Goal: Information Seeking & Learning: Learn about a topic

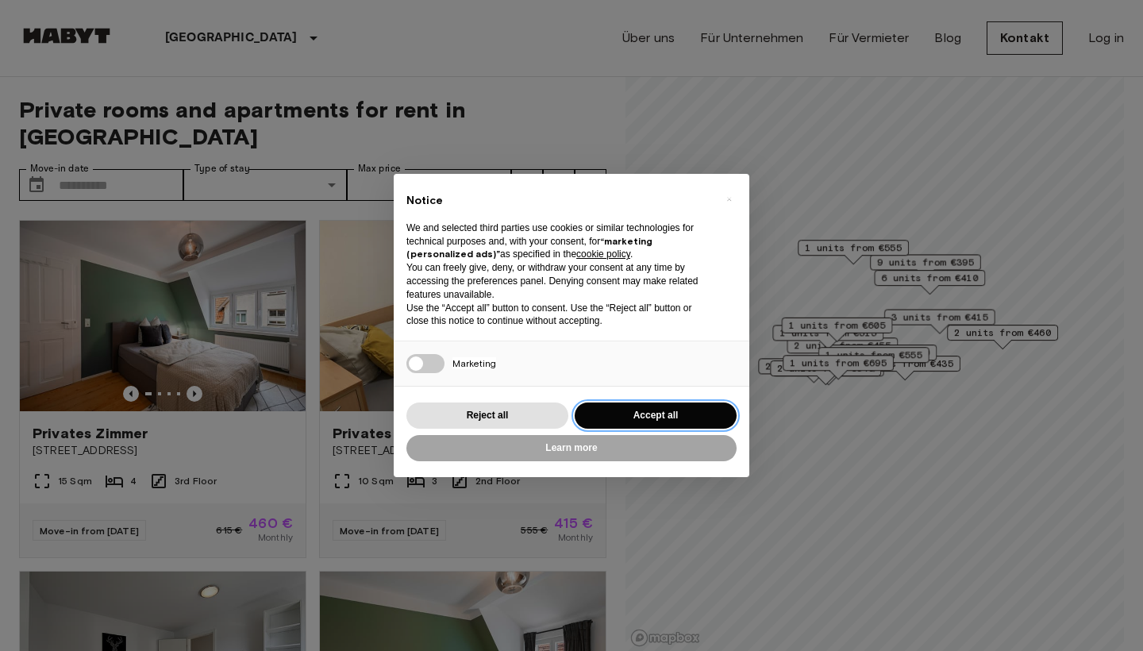
click at [644, 406] on button "Accept all" at bounding box center [656, 415] width 162 height 26
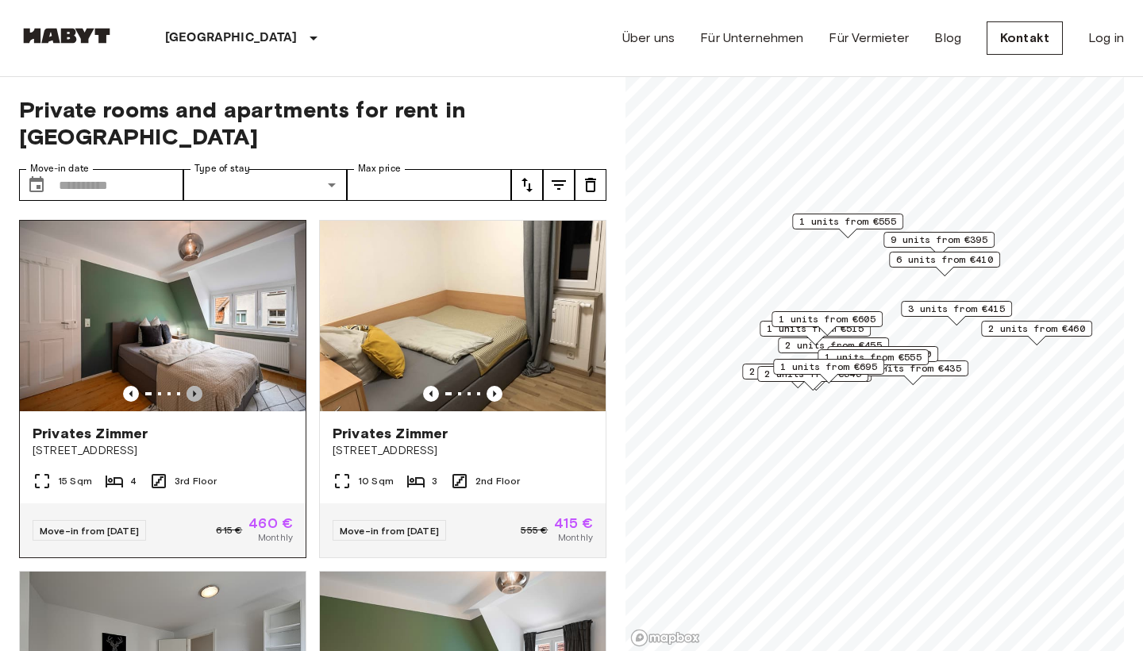
click at [197, 386] on icon "Previous image" at bounding box center [195, 394] width 16 height 16
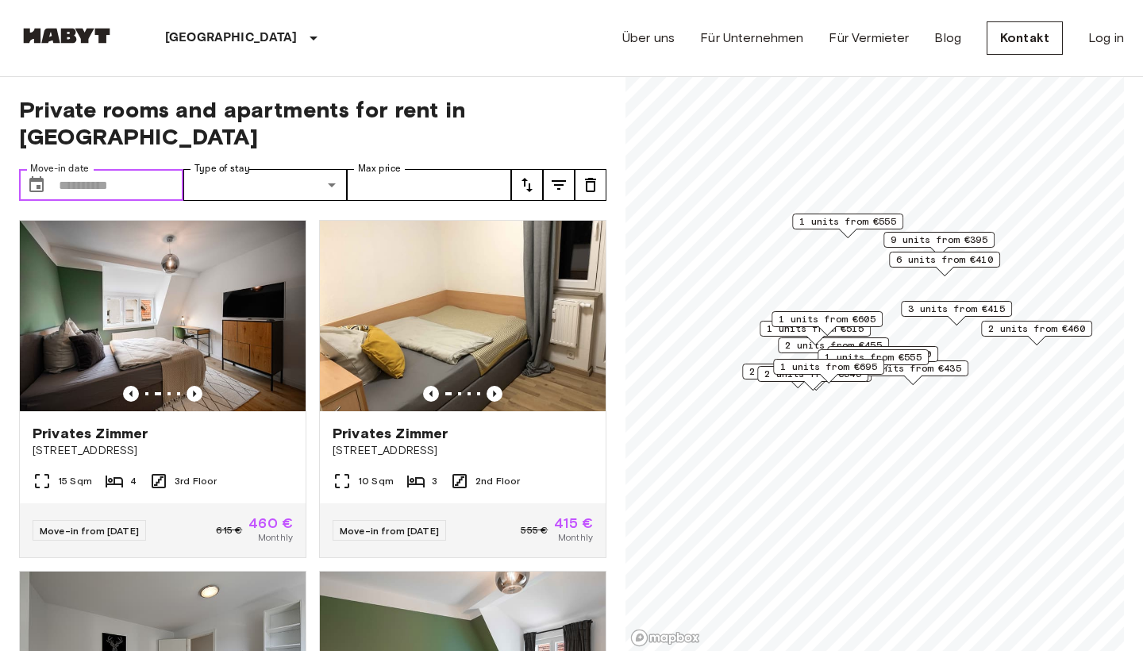
click at [149, 169] on input "Move-in date" at bounding box center [121, 185] width 125 height 32
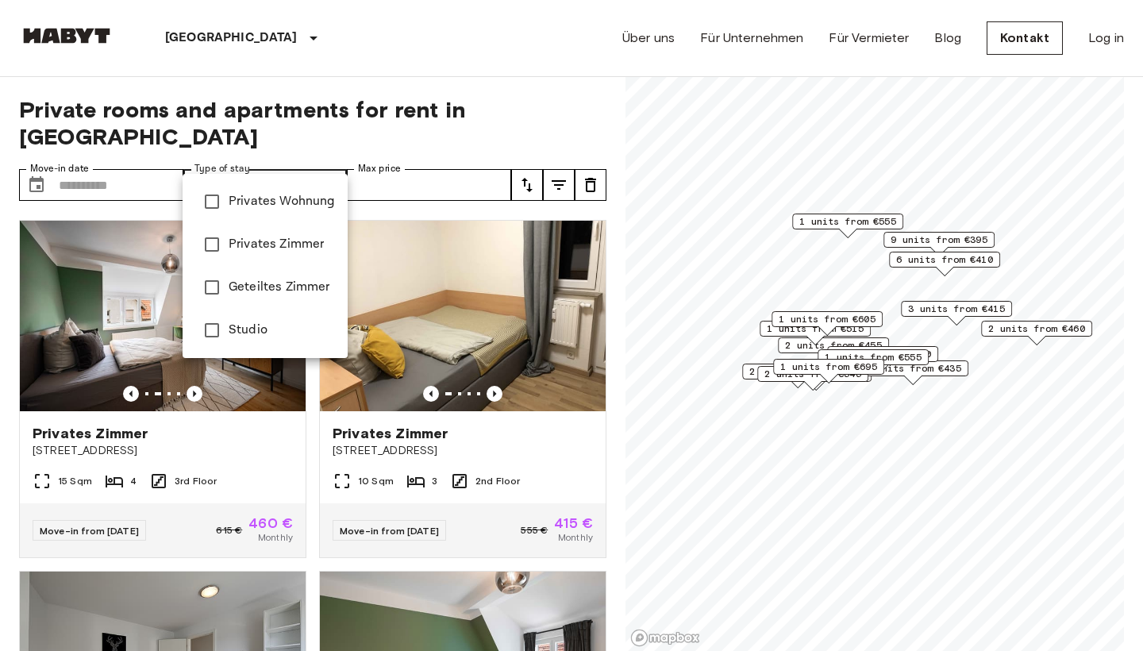
click at [446, 156] on div at bounding box center [571, 325] width 1143 height 651
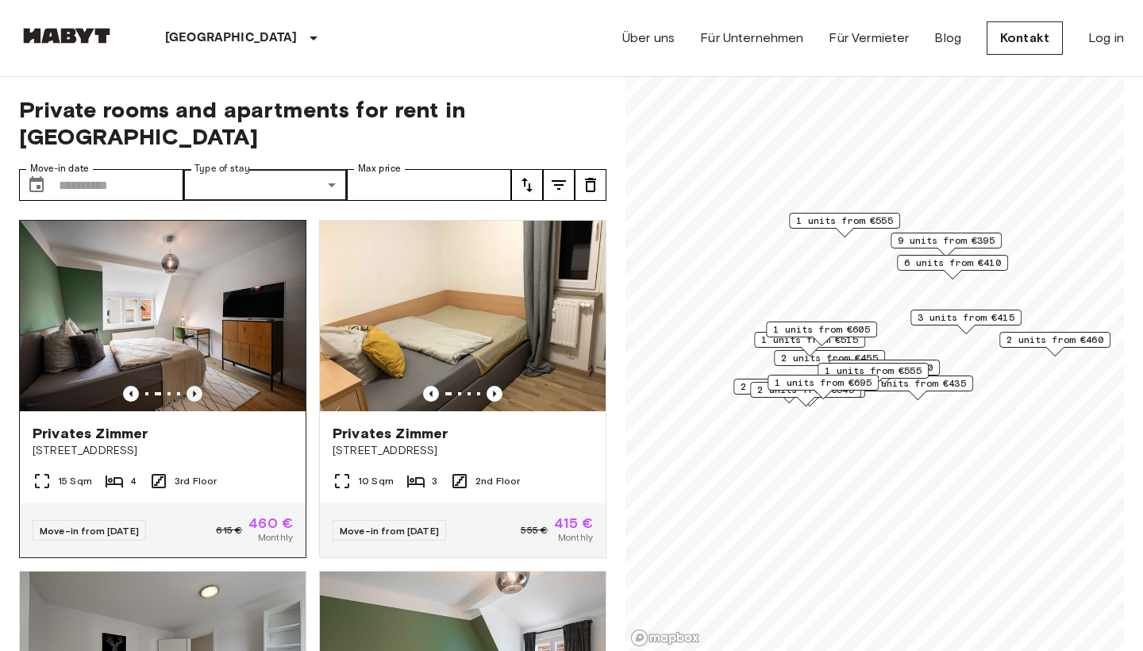
click at [193, 386] on icon "Previous image" at bounding box center [195, 394] width 16 height 16
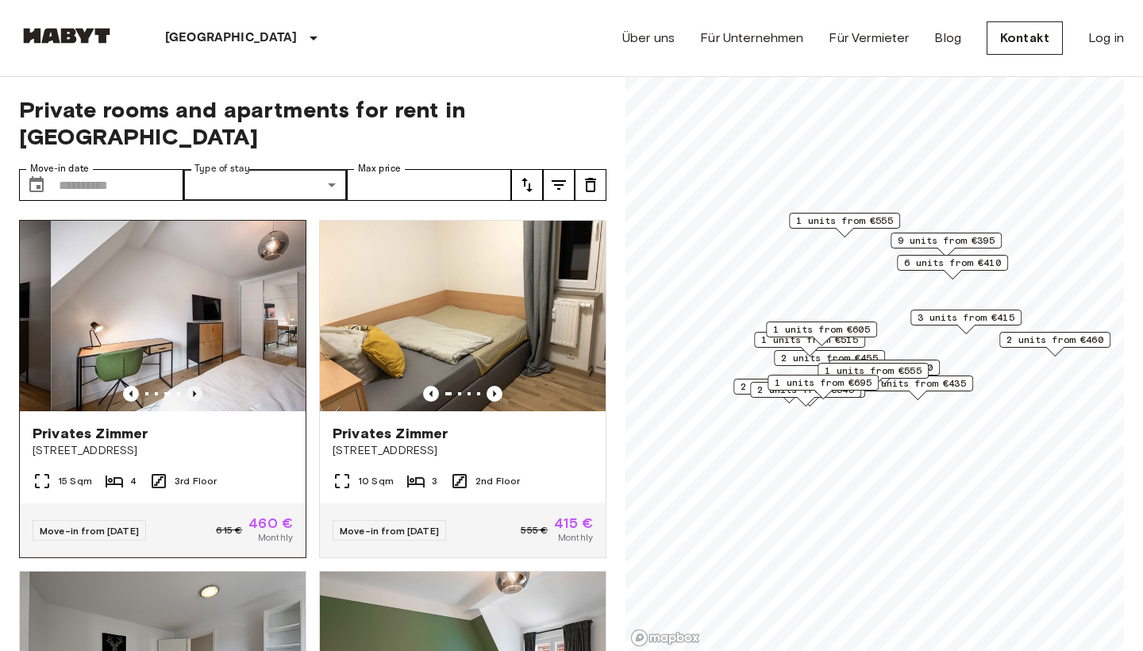
click at [193, 386] on icon "Previous image" at bounding box center [195, 394] width 16 height 16
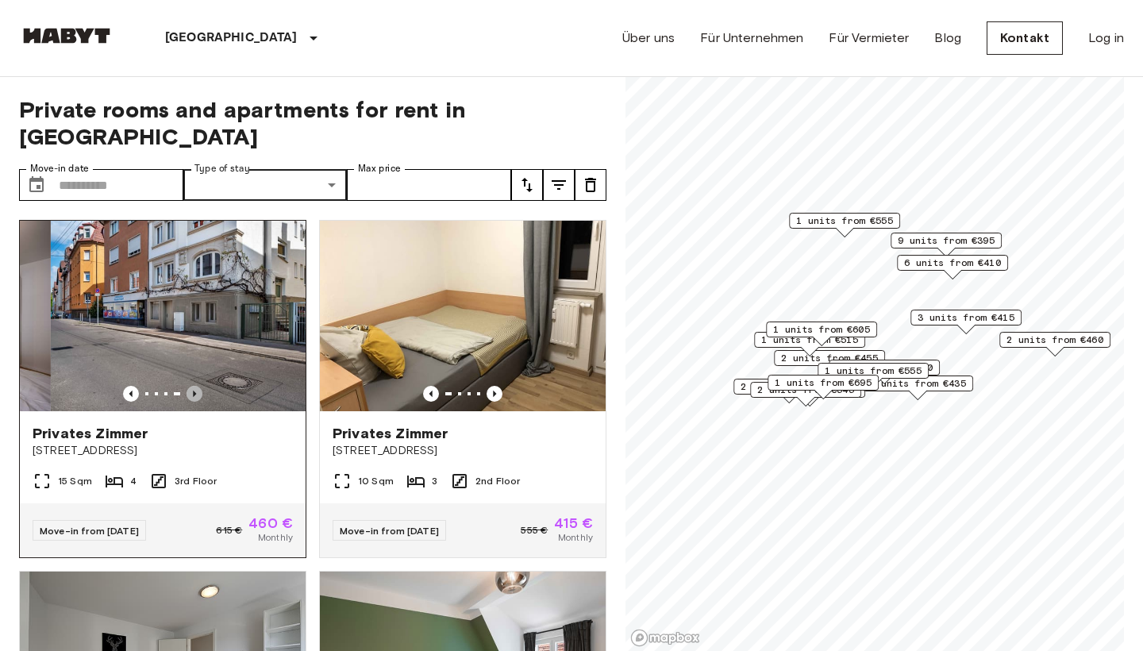
click at [193, 386] on icon "Previous image" at bounding box center [195, 394] width 16 height 16
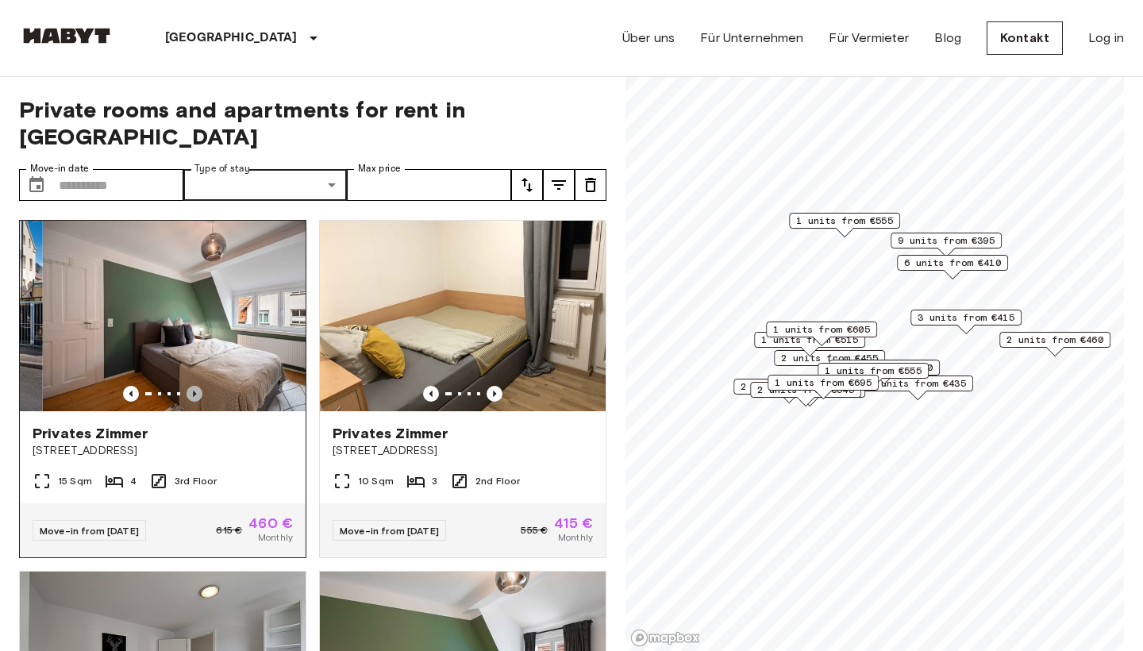
click at [193, 386] on icon "Previous image" at bounding box center [195, 394] width 16 height 16
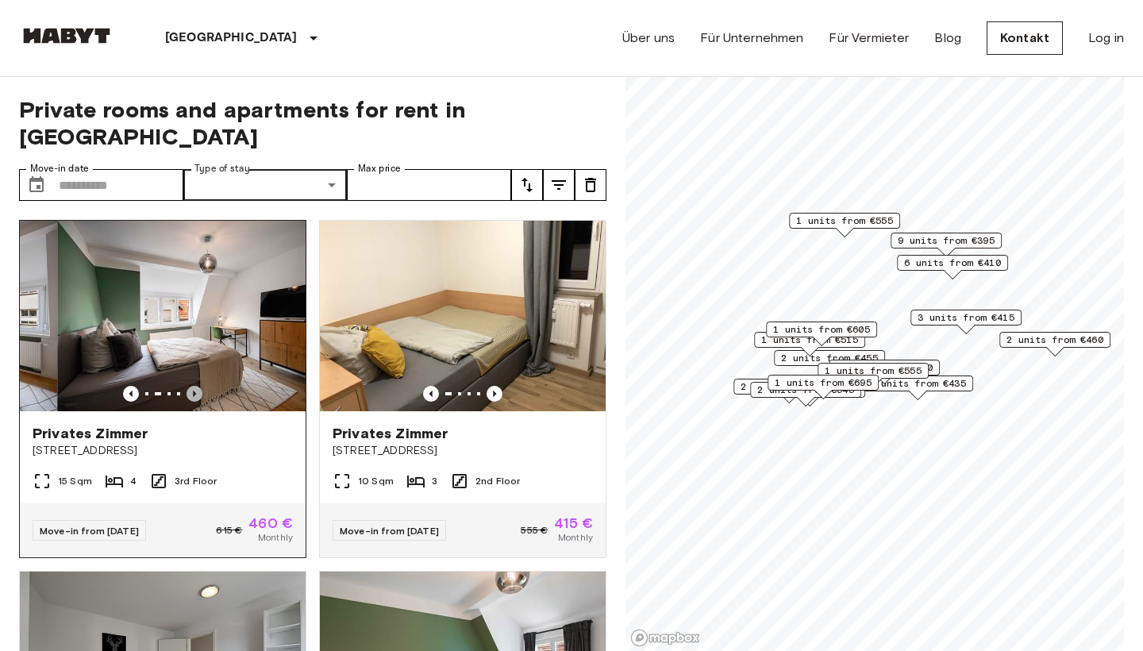
click at [193, 386] on icon "Previous image" at bounding box center [195, 394] width 16 height 16
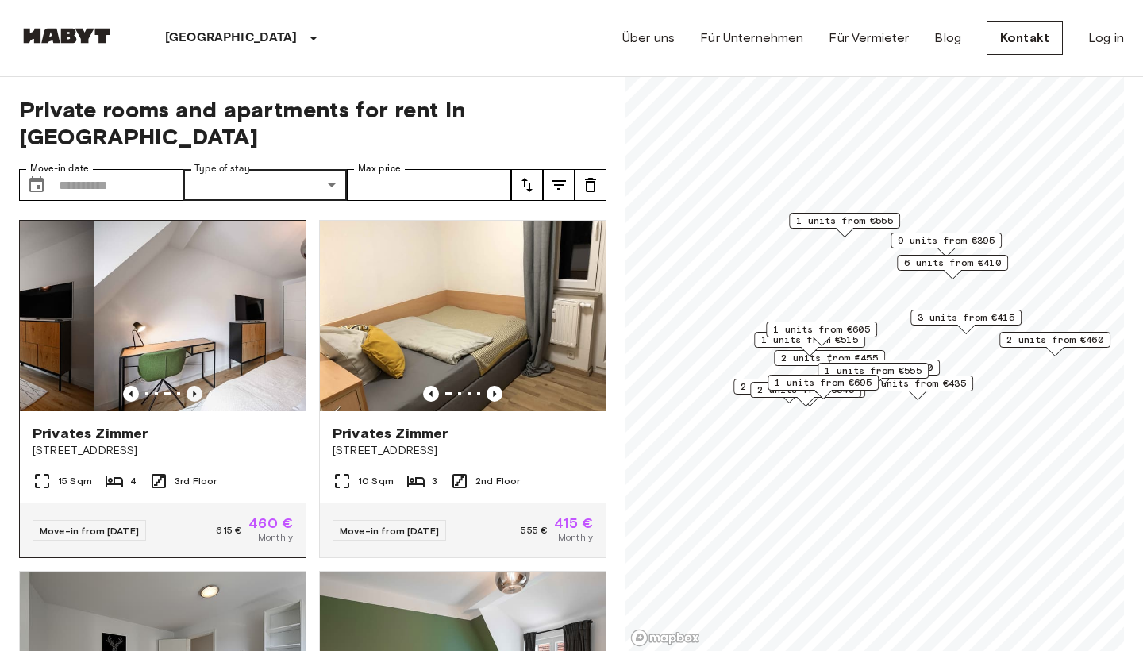
click at [193, 386] on icon "Previous image" at bounding box center [195, 394] width 16 height 16
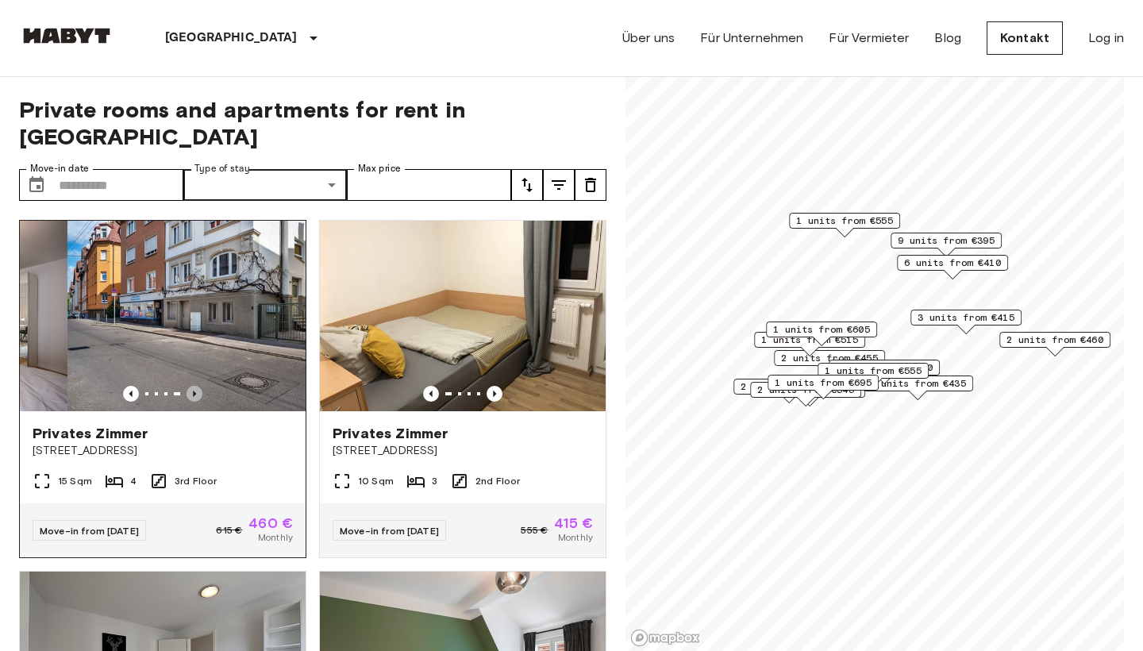
click at [193, 386] on icon "Previous image" at bounding box center [195, 394] width 16 height 16
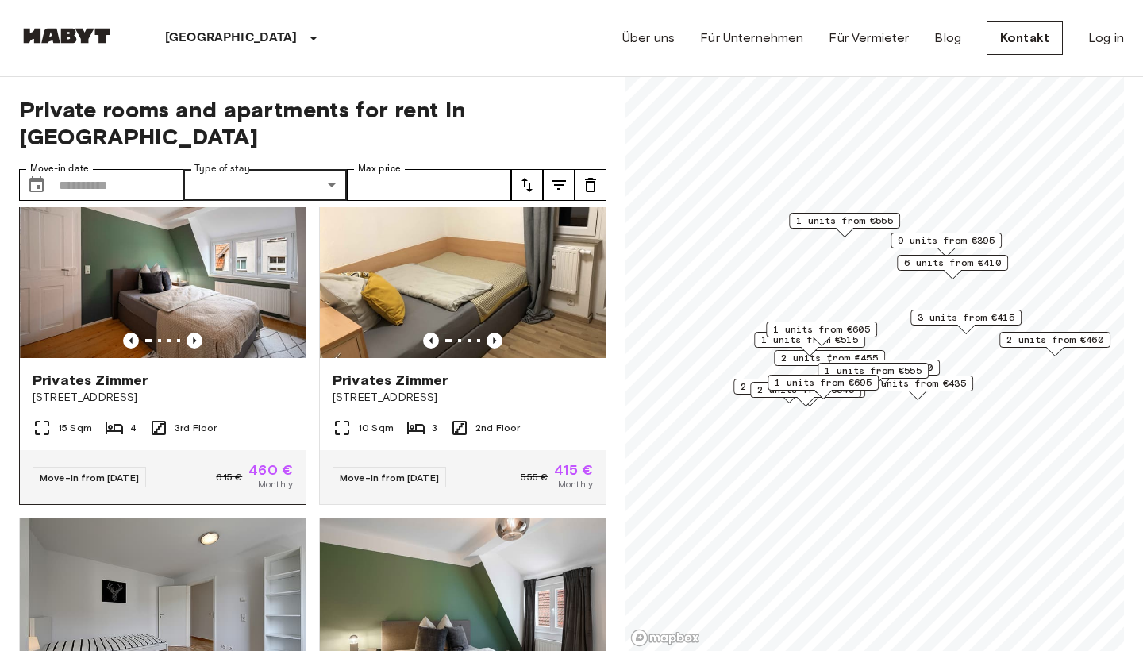
scroll to position [56, 0]
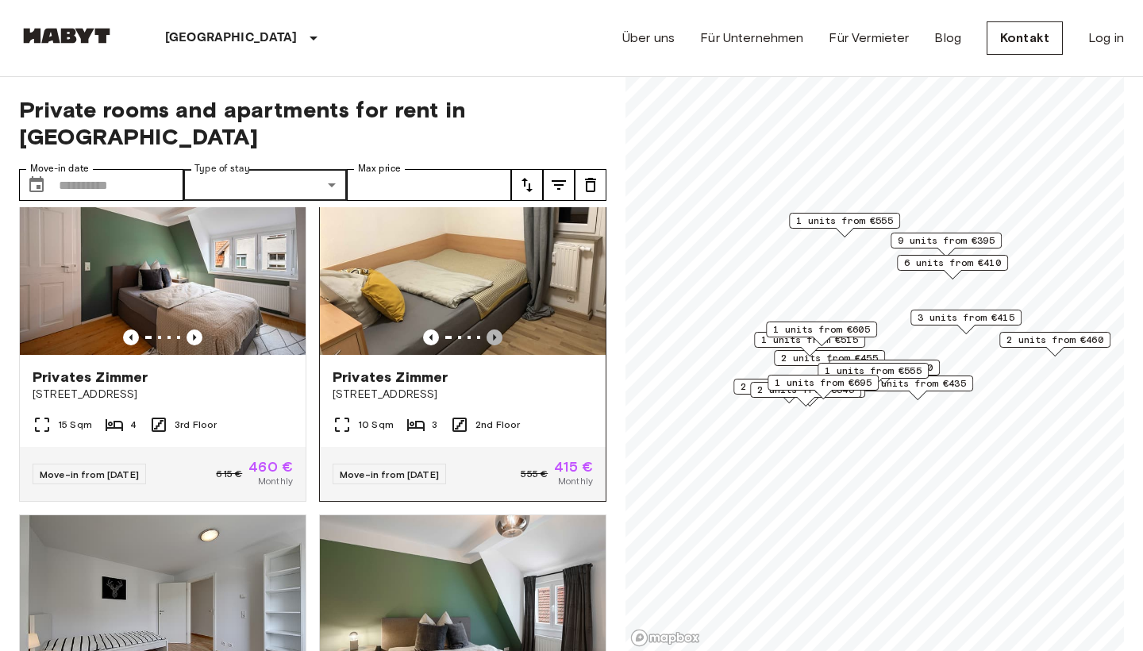
click at [497, 329] on icon "Previous image" at bounding box center [495, 337] width 16 height 16
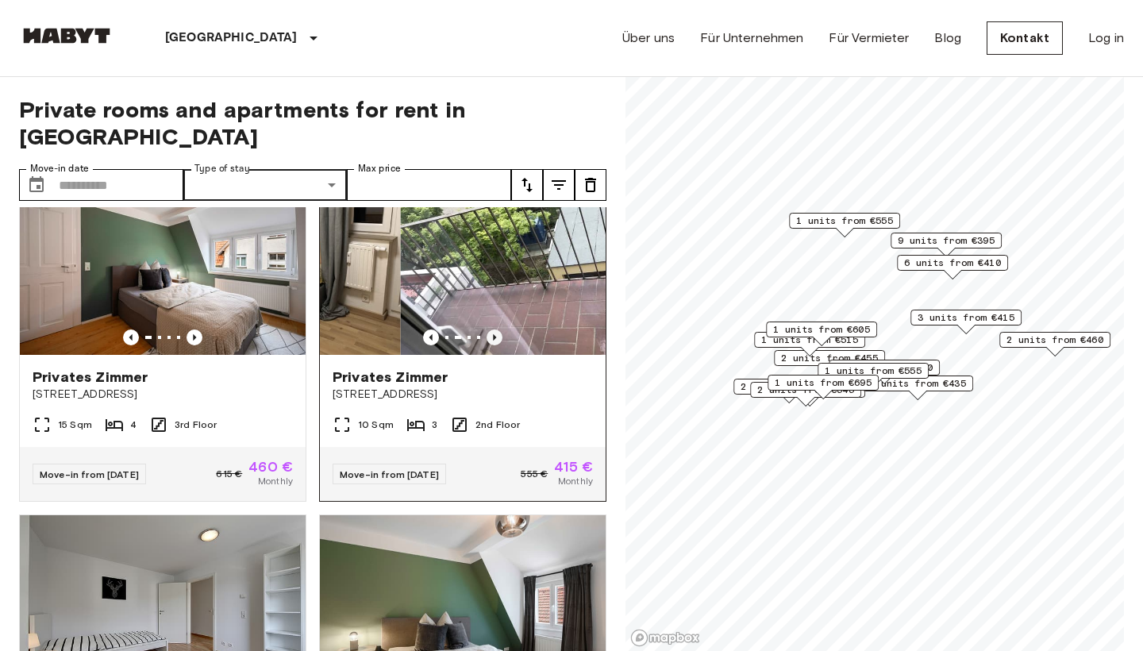
click at [497, 329] on icon "Previous image" at bounding box center [495, 337] width 16 height 16
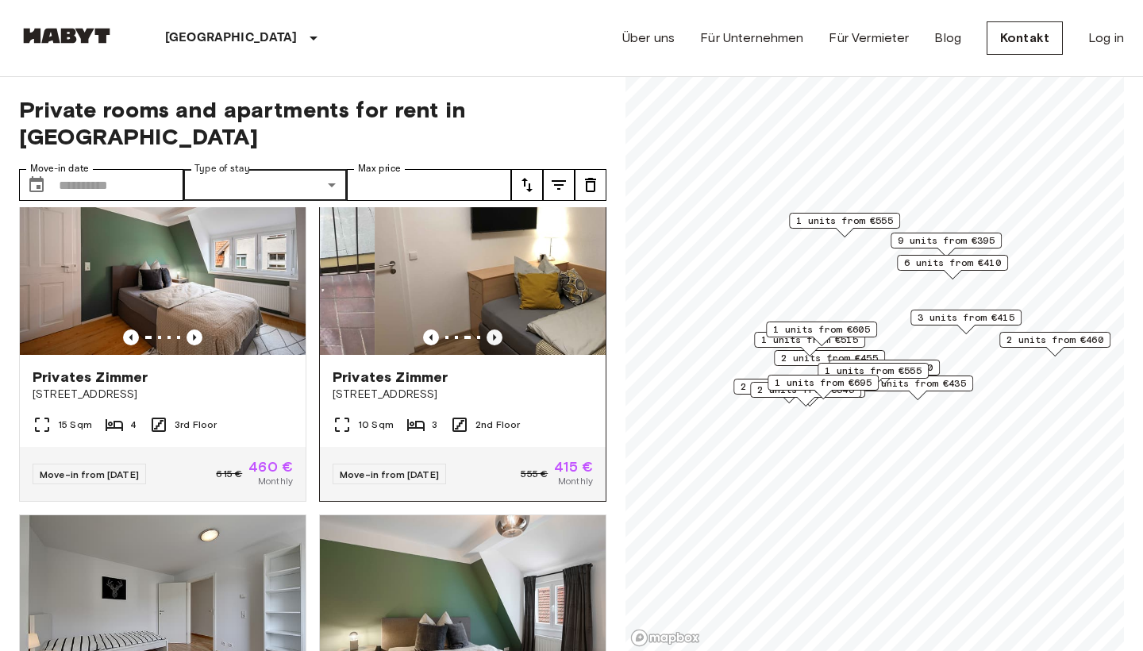
click at [497, 329] on icon "Previous image" at bounding box center [495, 337] width 16 height 16
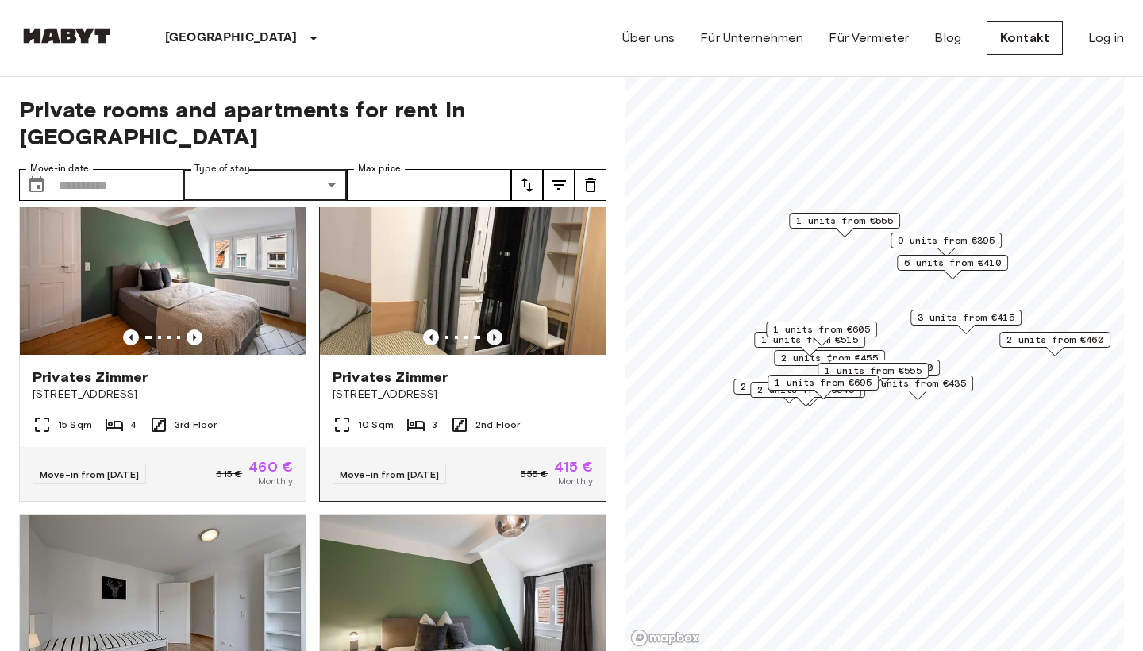
click at [497, 329] on icon "Previous image" at bounding box center [495, 337] width 16 height 16
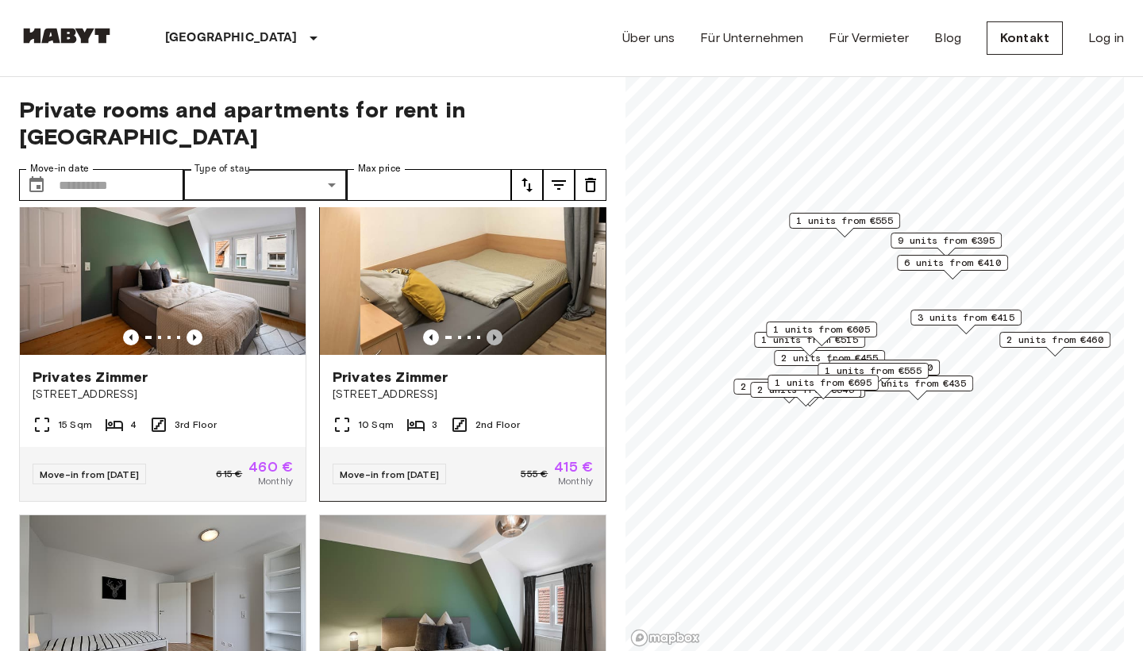
click at [497, 329] on icon "Previous image" at bounding box center [495, 337] width 16 height 16
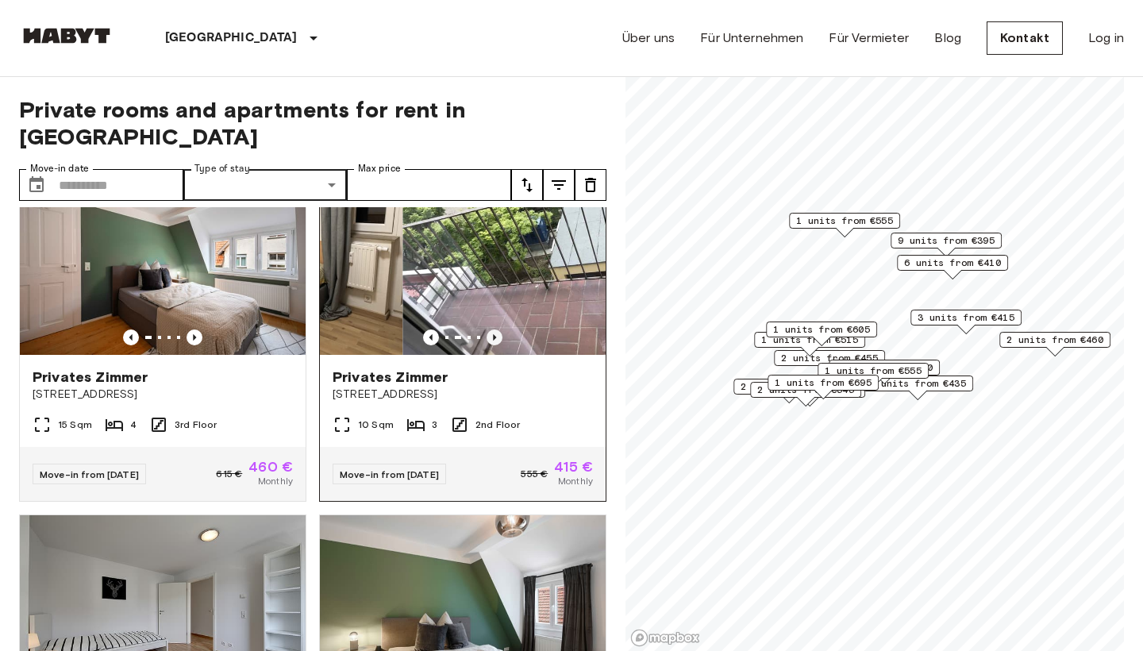
click at [497, 329] on icon "Previous image" at bounding box center [495, 337] width 16 height 16
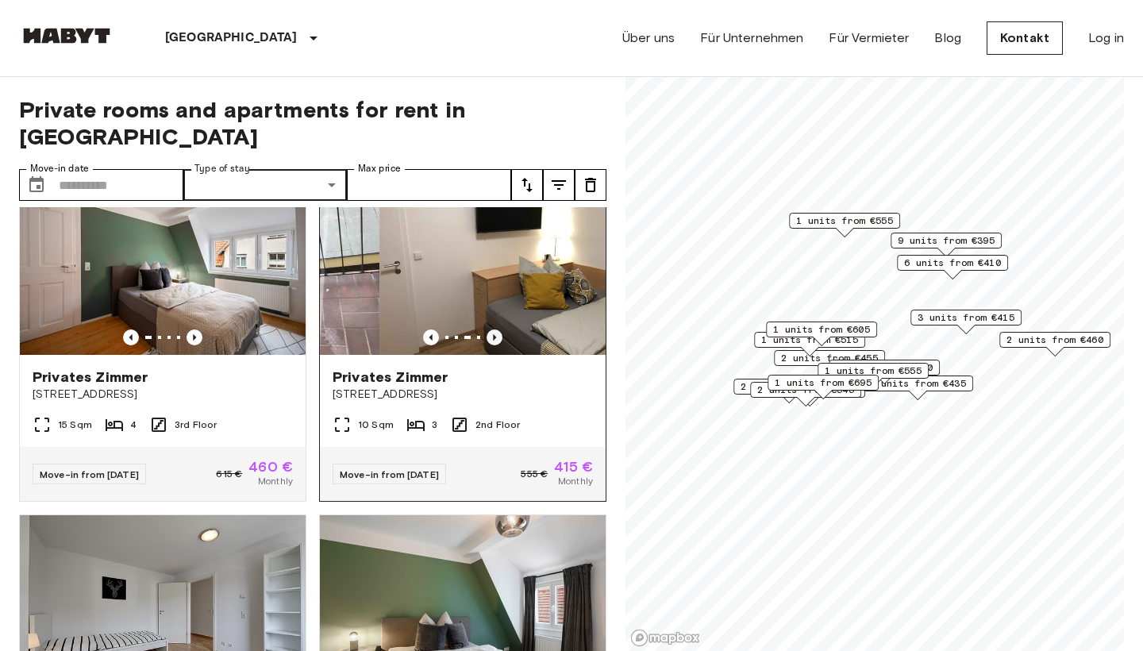
click at [497, 329] on icon "Previous image" at bounding box center [495, 337] width 16 height 16
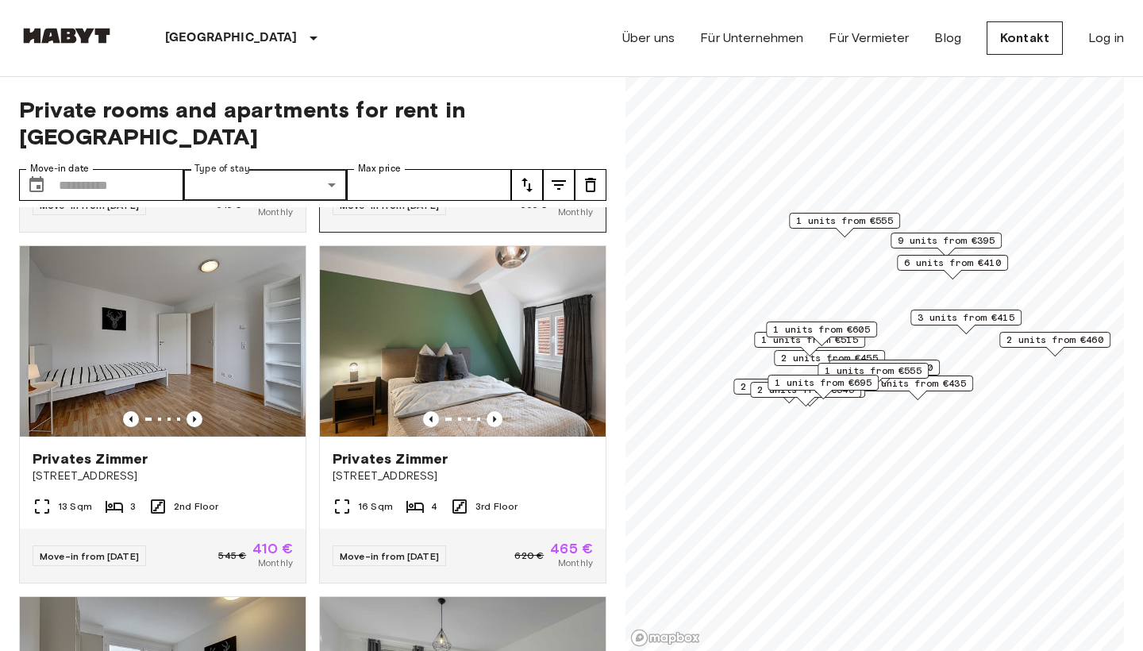
scroll to position [326, 0]
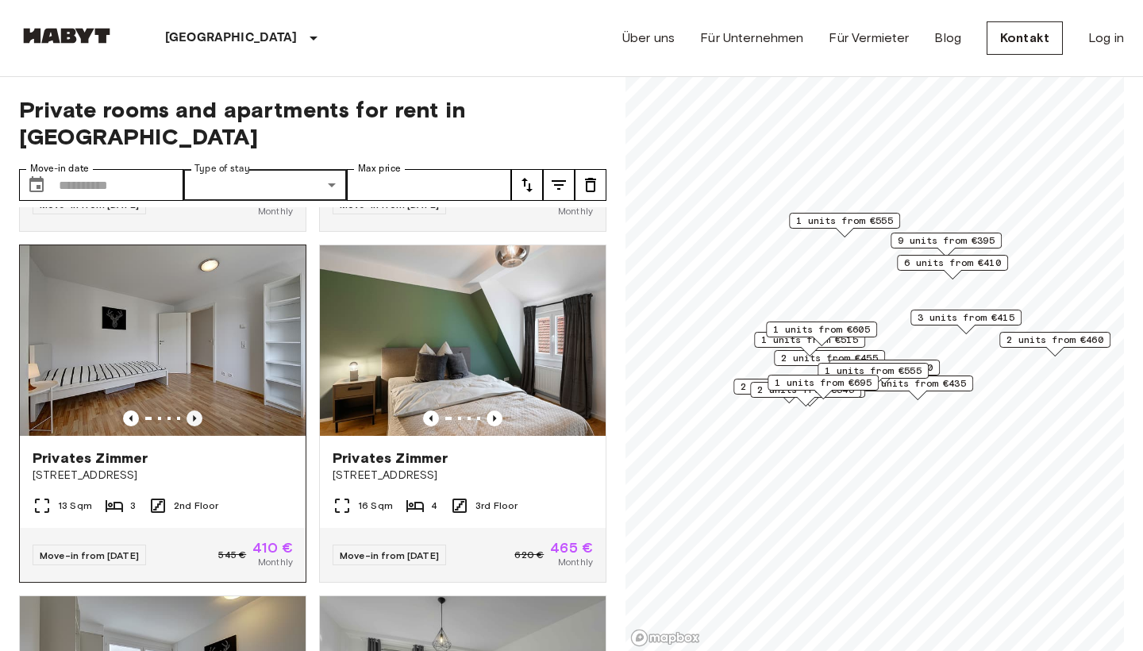
click at [196, 410] on icon "Previous image" at bounding box center [195, 418] width 16 height 16
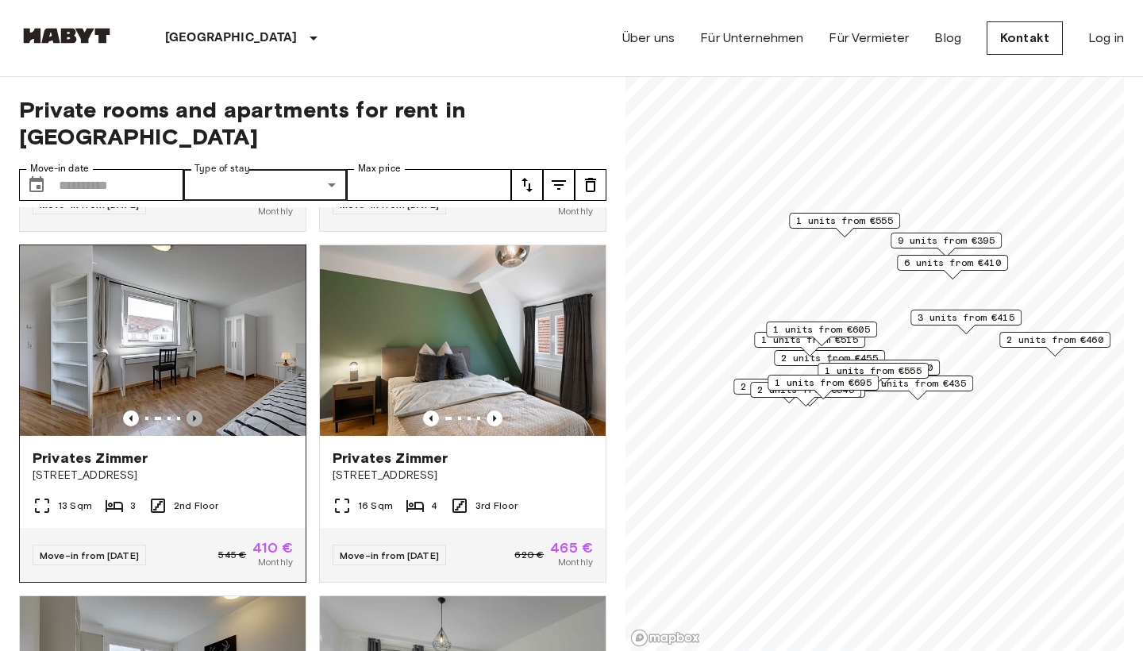
click at [196, 410] on icon "Previous image" at bounding box center [195, 418] width 16 height 16
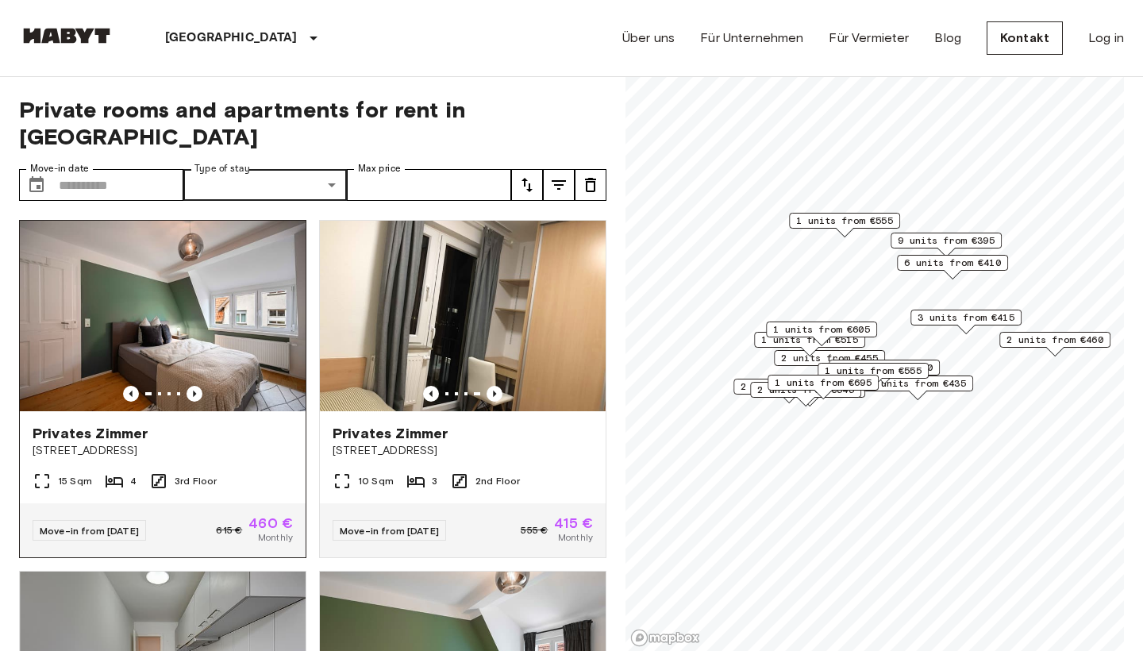
scroll to position [-1, 0]
click at [214, 282] on img at bounding box center [163, 316] width 286 height 190
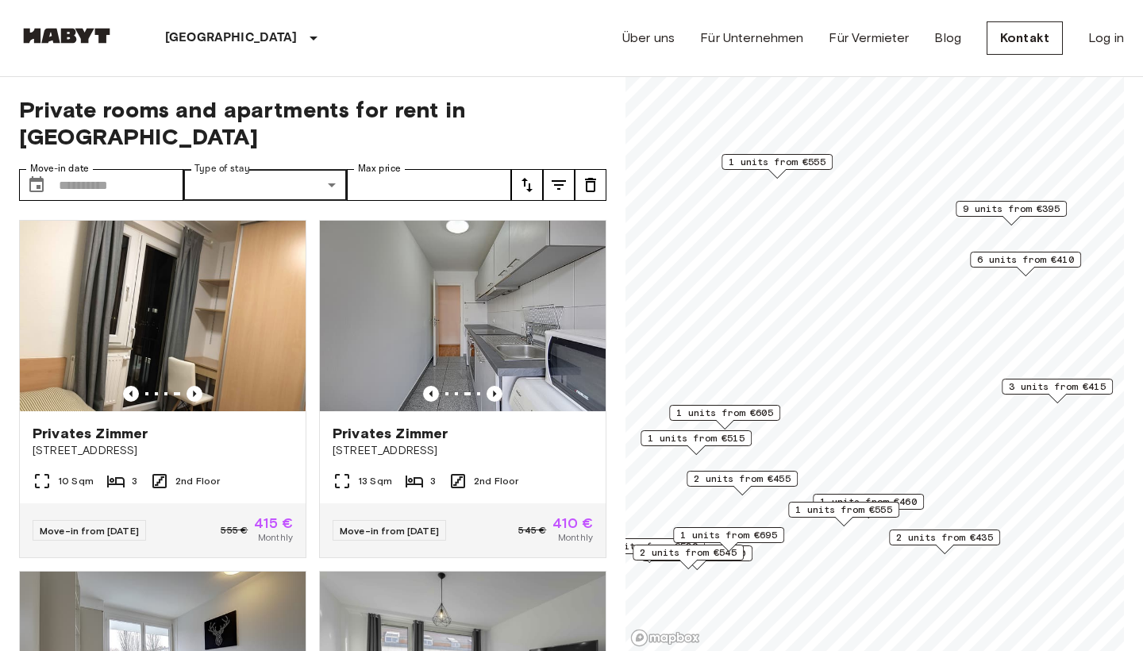
click at [777, 162] on span "1 units from €555" at bounding box center [777, 162] width 97 height 14
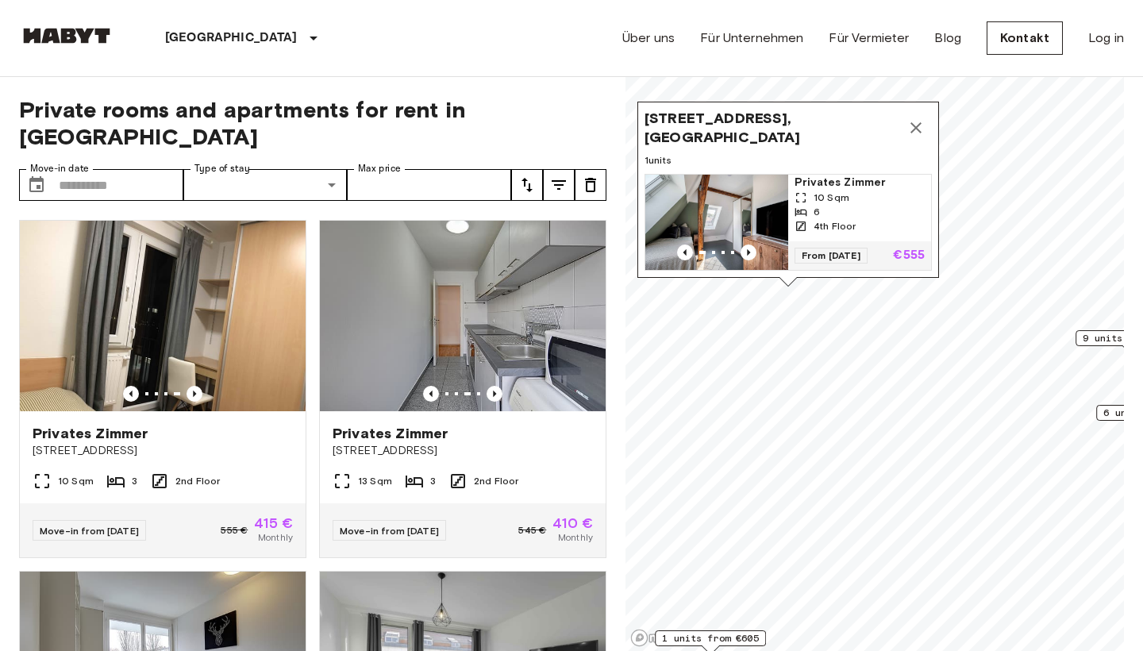
click at [754, 142] on span "Tunnelstraße 15, 70469 Stuttgart, GER" at bounding box center [772, 128] width 256 height 38
click at [767, 216] on img "Map marker" at bounding box center [716, 222] width 143 height 95
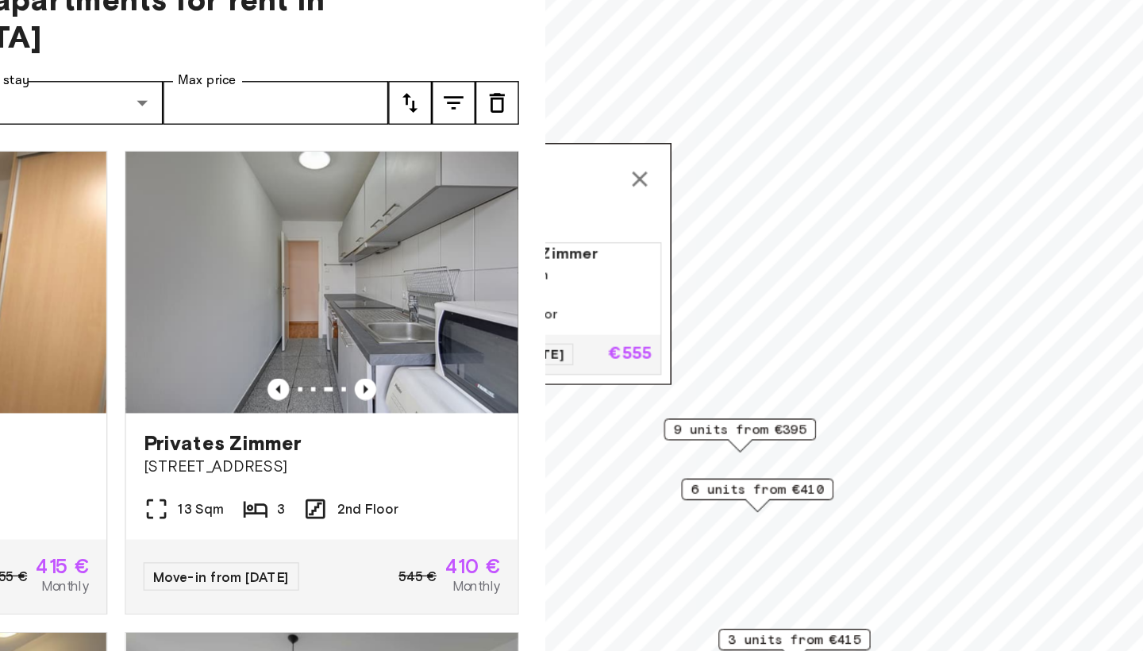
click at [719, 416] on span "9 units from €395" at bounding box center [767, 423] width 97 height 14
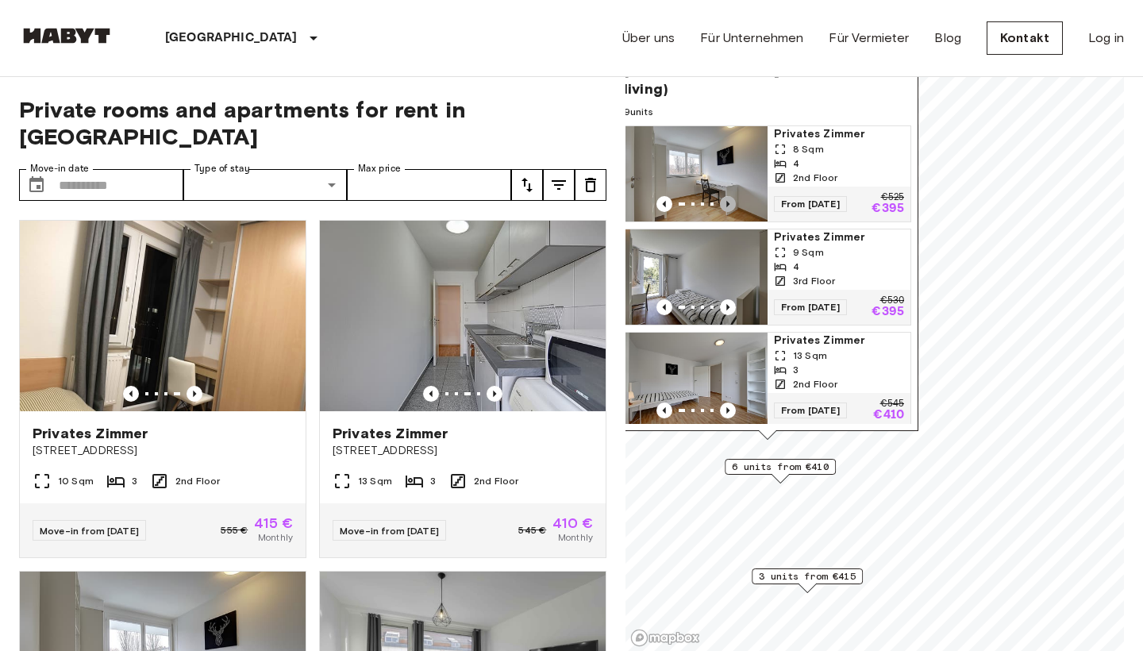
click at [732, 196] on icon "Previous image" at bounding box center [728, 204] width 16 height 16
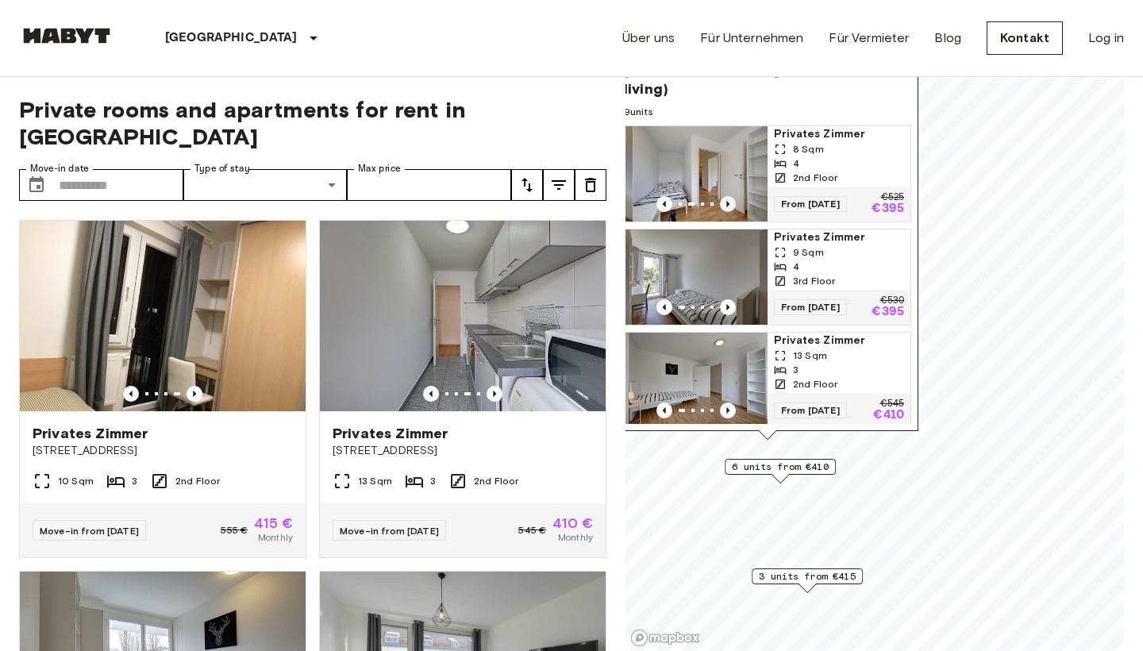
click at [732, 196] on icon "Previous image" at bounding box center [728, 204] width 16 height 16
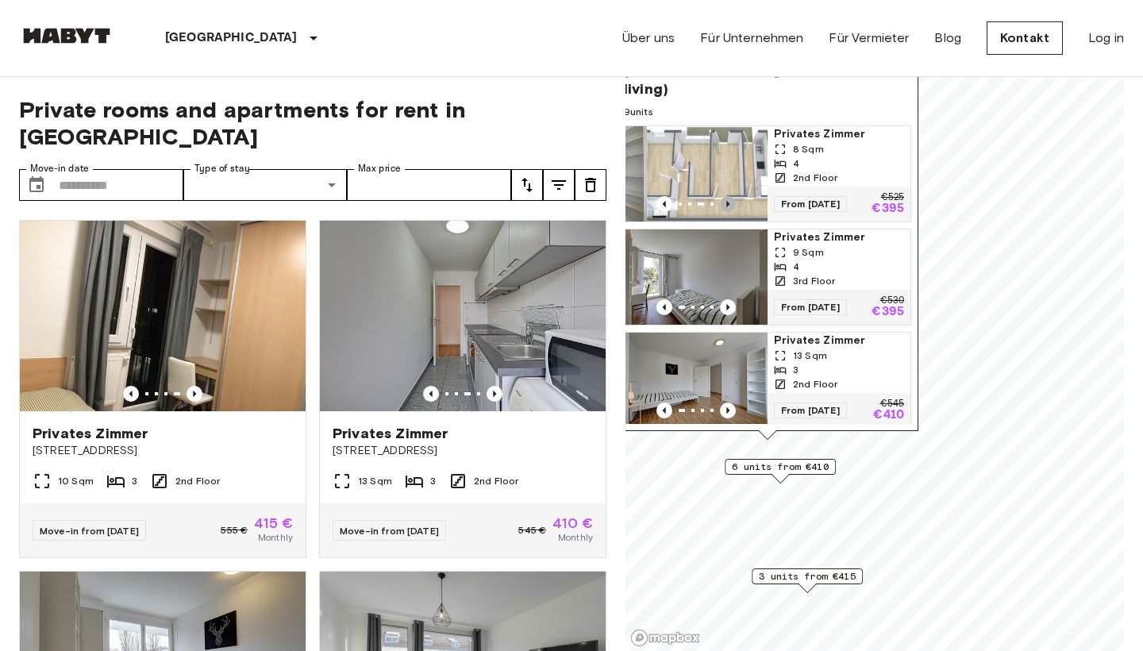
click at [732, 196] on icon "Previous image" at bounding box center [728, 204] width 16 height 16
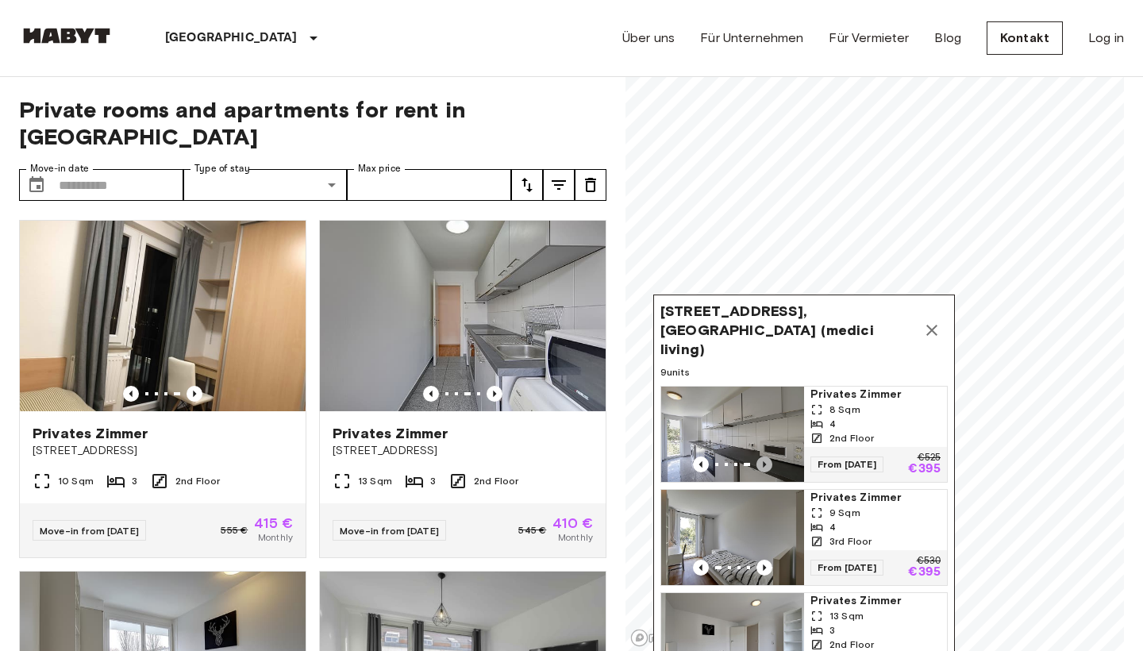
click at [764, 461] on icon "Previous image" at bounding box center [764, 464] width 3 height 6
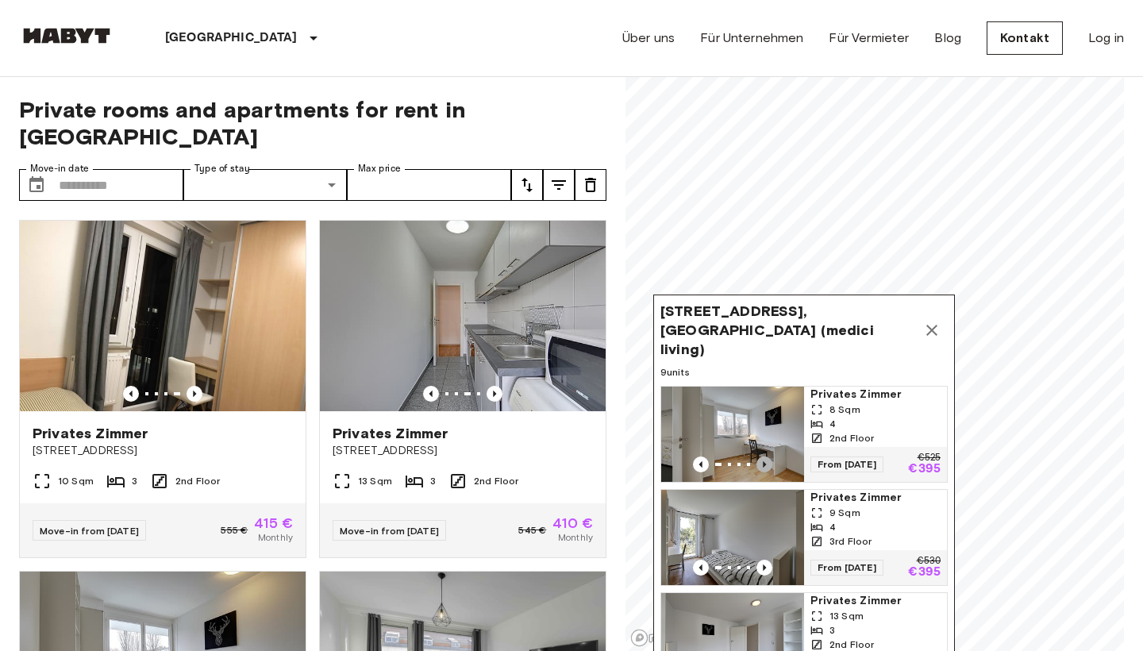
click at [764, 461] on icon "Previous image" at bounding box center [764, 464] width 3 height 6
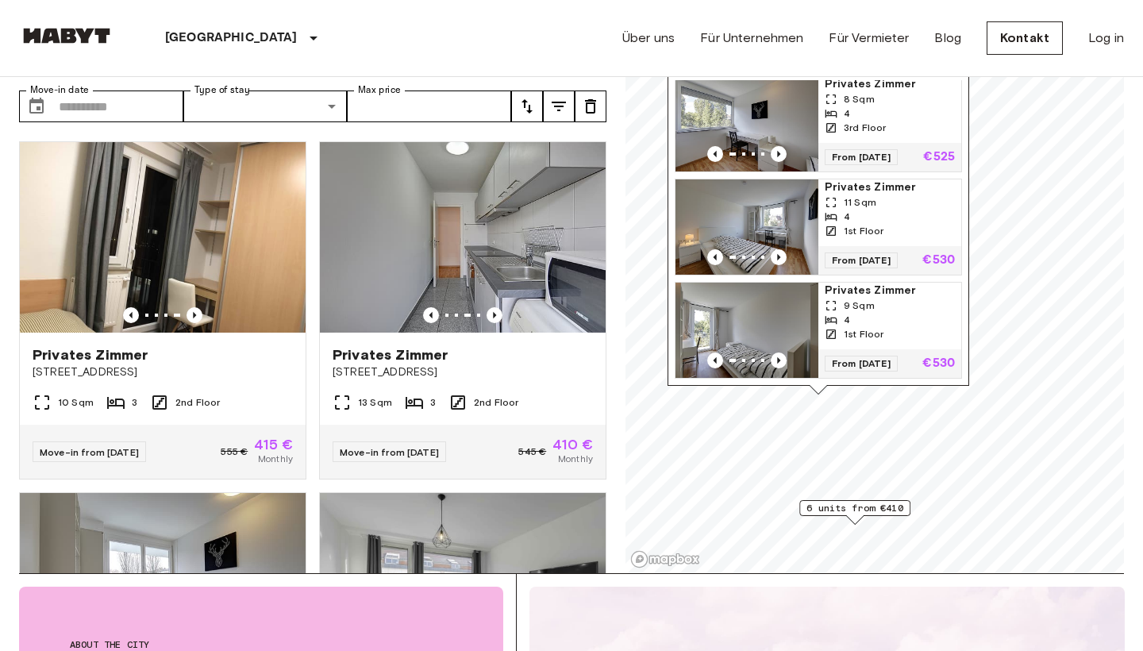
scroll to position [91, 0]
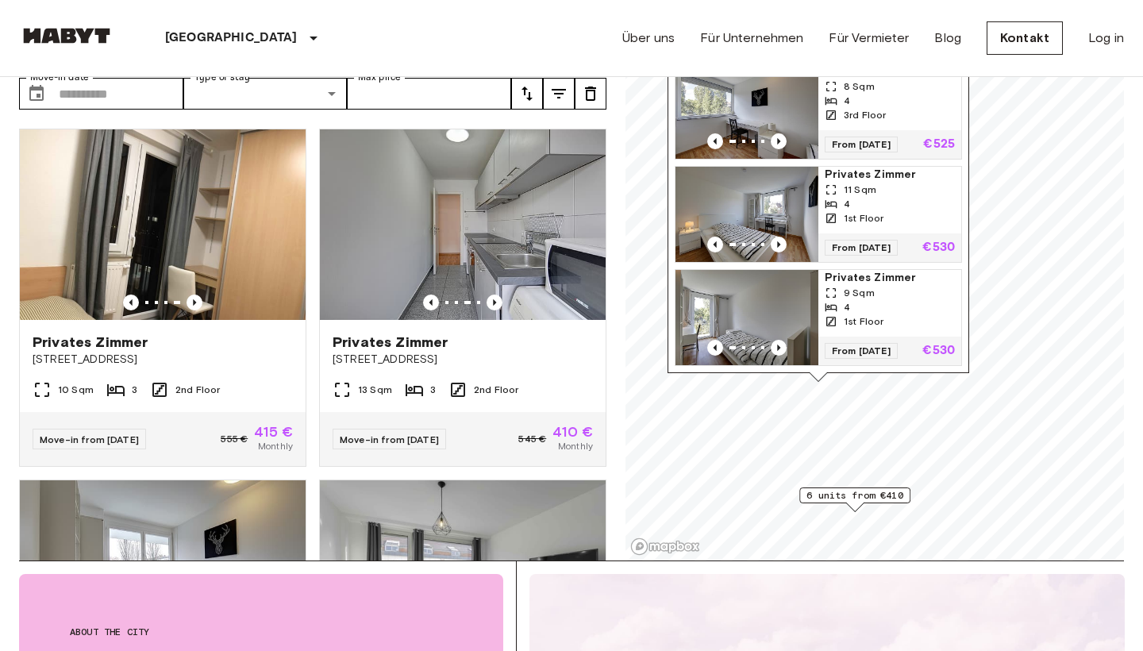
click at [864, 495] on span "6 units from €410" at bounding box center [854, 495] width 97 height 14
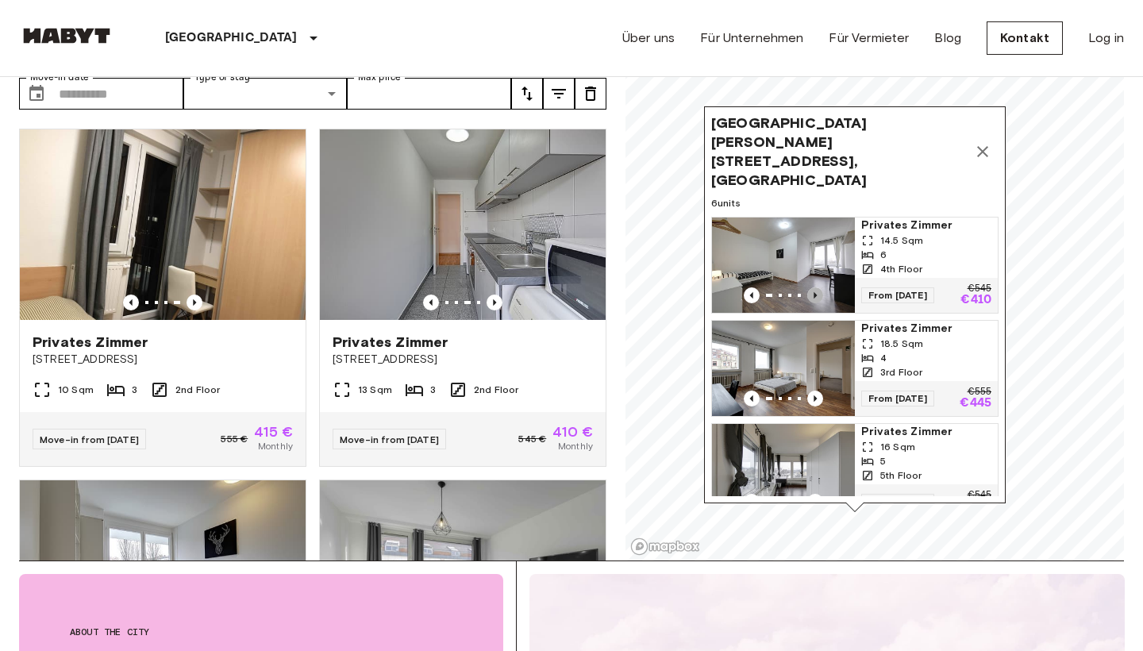
click at [817, 287] on icon "Previous image" at bounding box center [815, 295] width 16 height 16
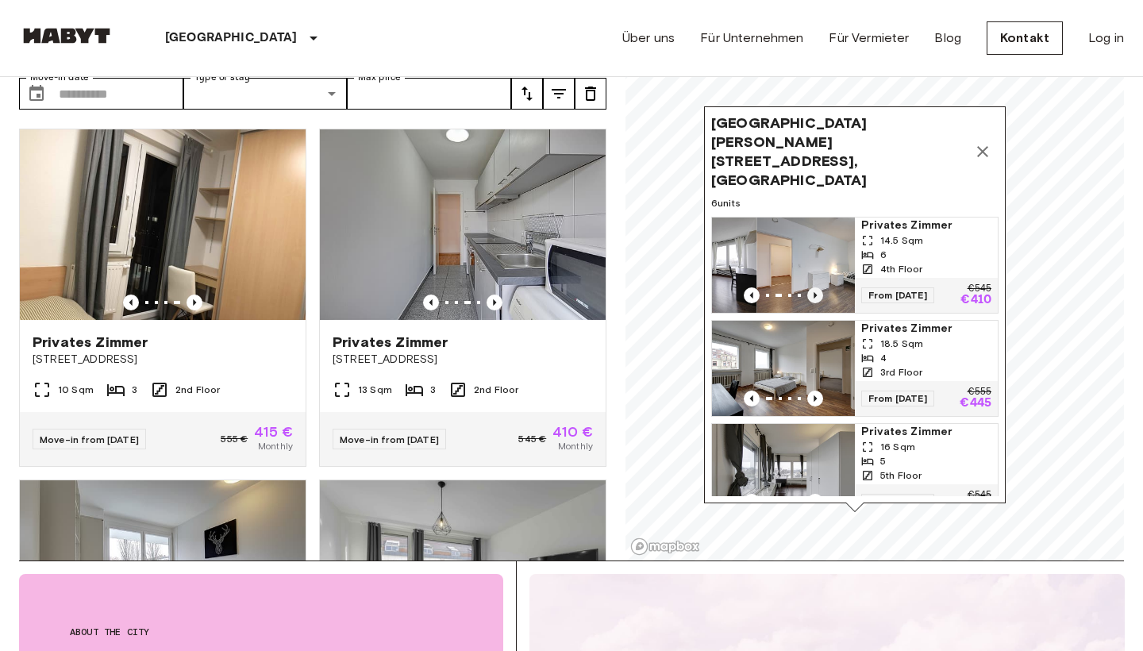
click at [817, 287] on icon "Previous image" at bounding box center [815, 295] width 16 height 16
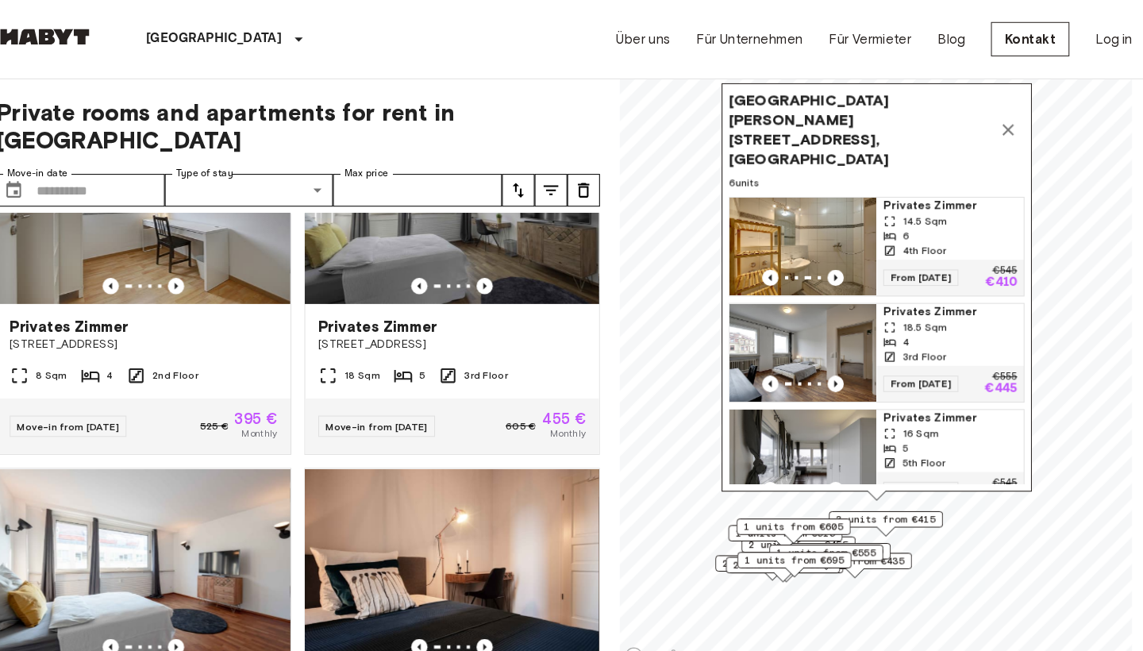
scroll to position [0, 0]
click at [994, 117] on icon "Map marker" at bounding box center [1003, 126] width 19 height 19
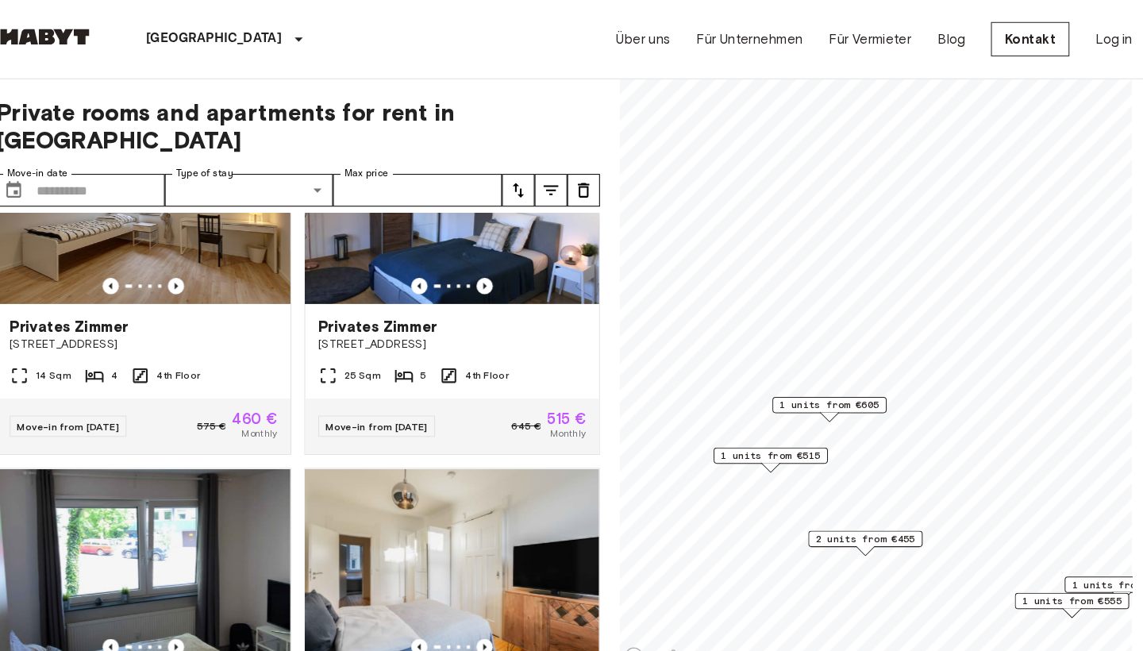
click at [767, 443] on span "1 units from €515" at bounding box center [772, 443] width 97 height 14
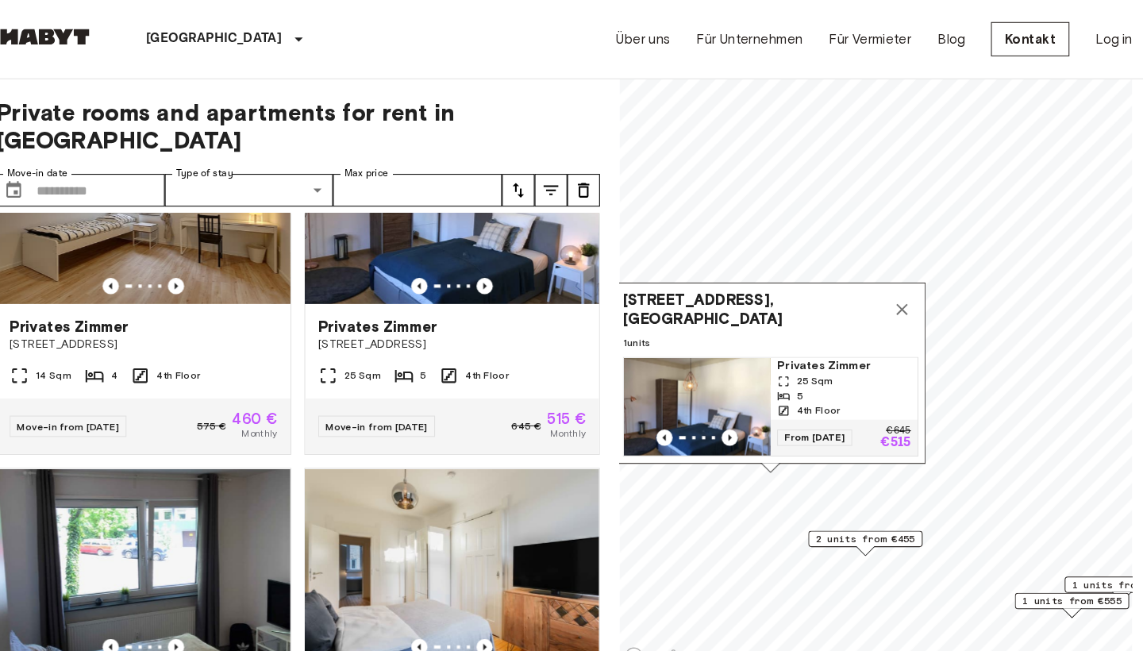
click at [704, 416] on img "Map marker" at bounding box center [700, 395] width 143 height 95
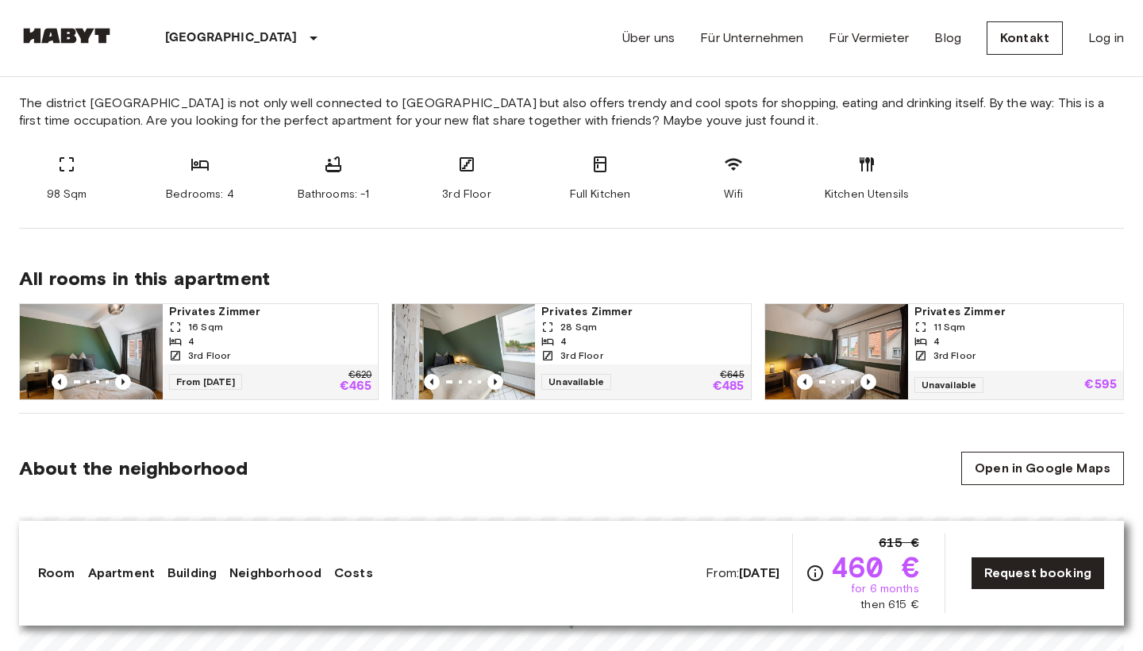
scroll to position [637, 0]
click at [494, 377] on icon "Previous image" at bounding box center [495, 382] width 16 height 16
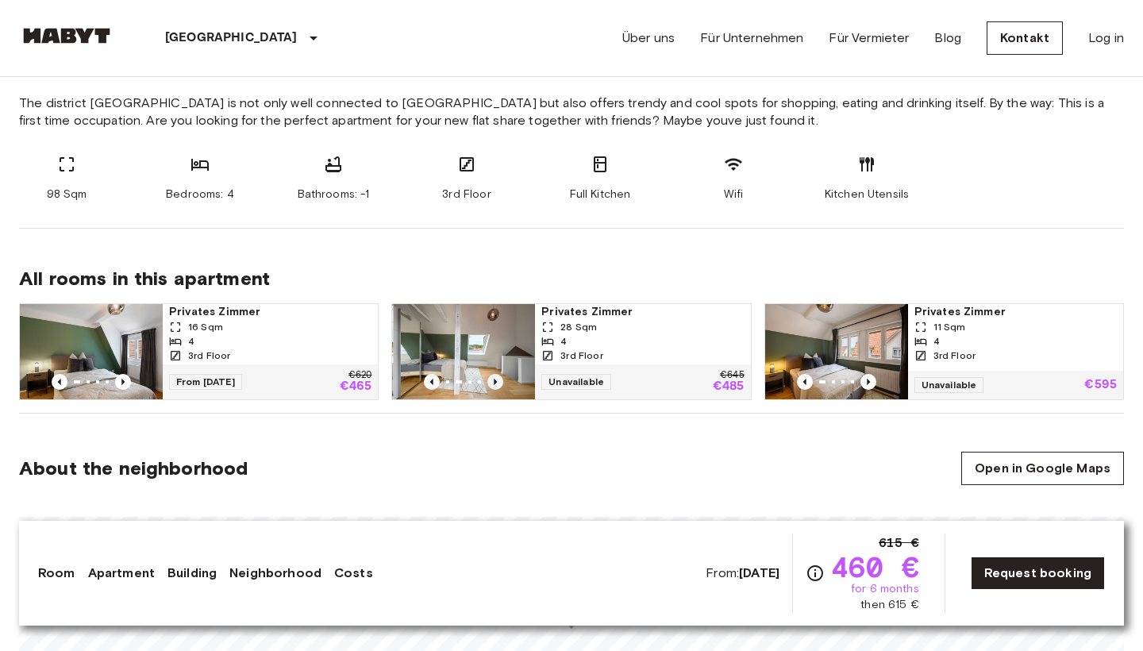
click at [494, 377] on icon "Previous image" at bounding box center [495, 382] width 16 height 16
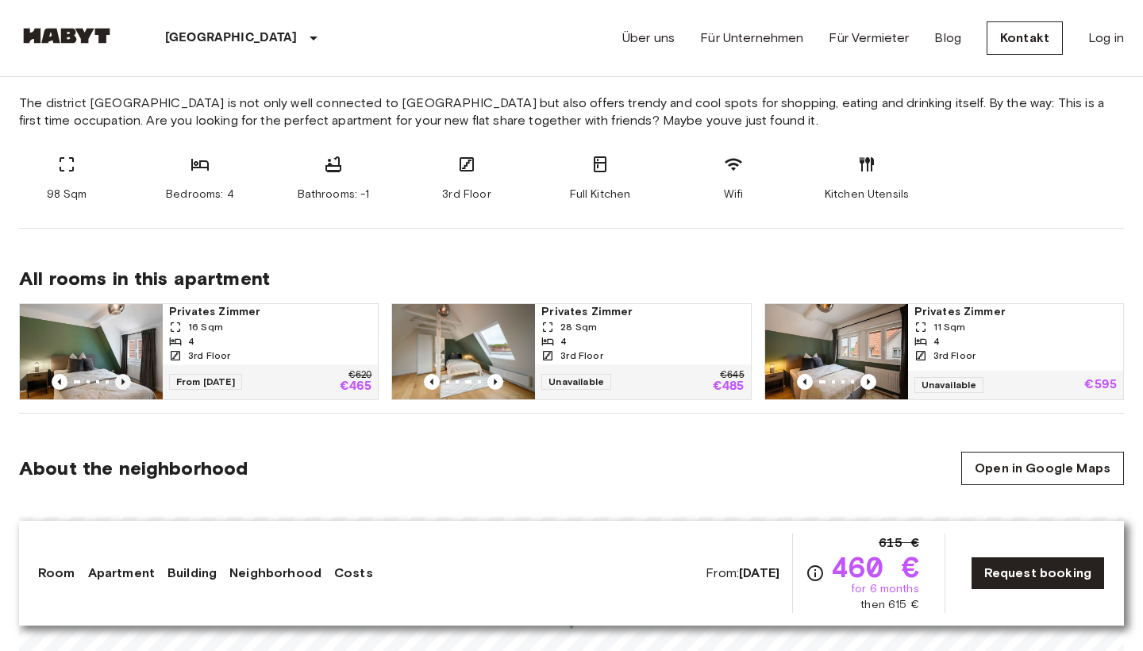
click at [119, 382] on icon "Previous image" at bounding box center [123, 382] width 16 height 16
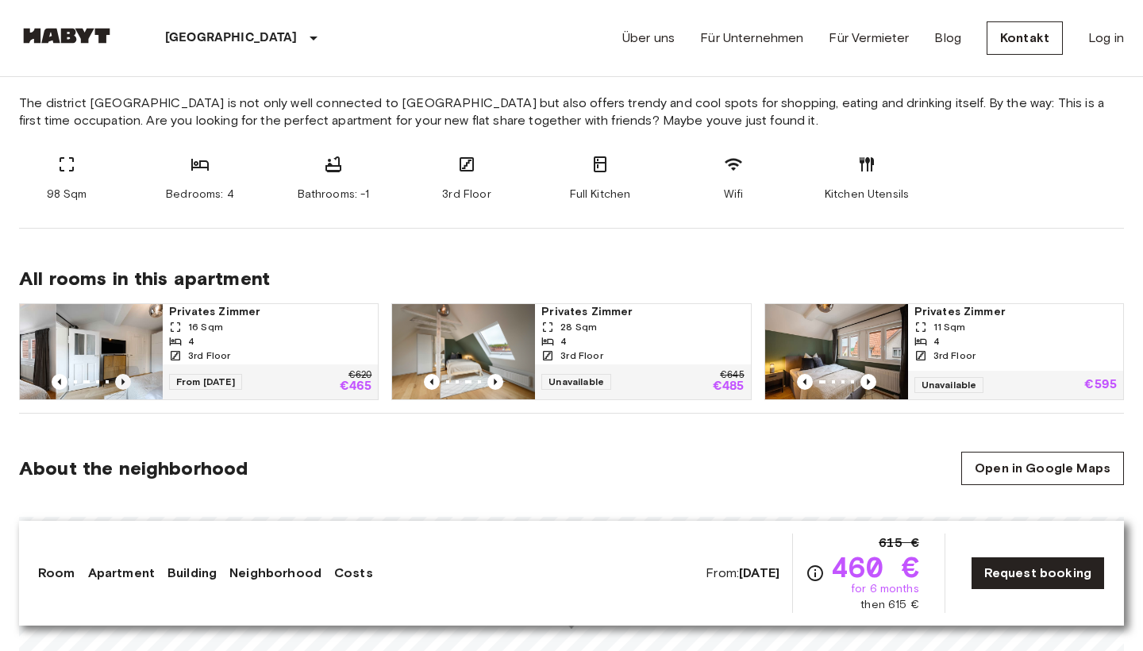
click at [119, 382] on icon "Previous image" at bounding box center [123, 382] width 16 height 16
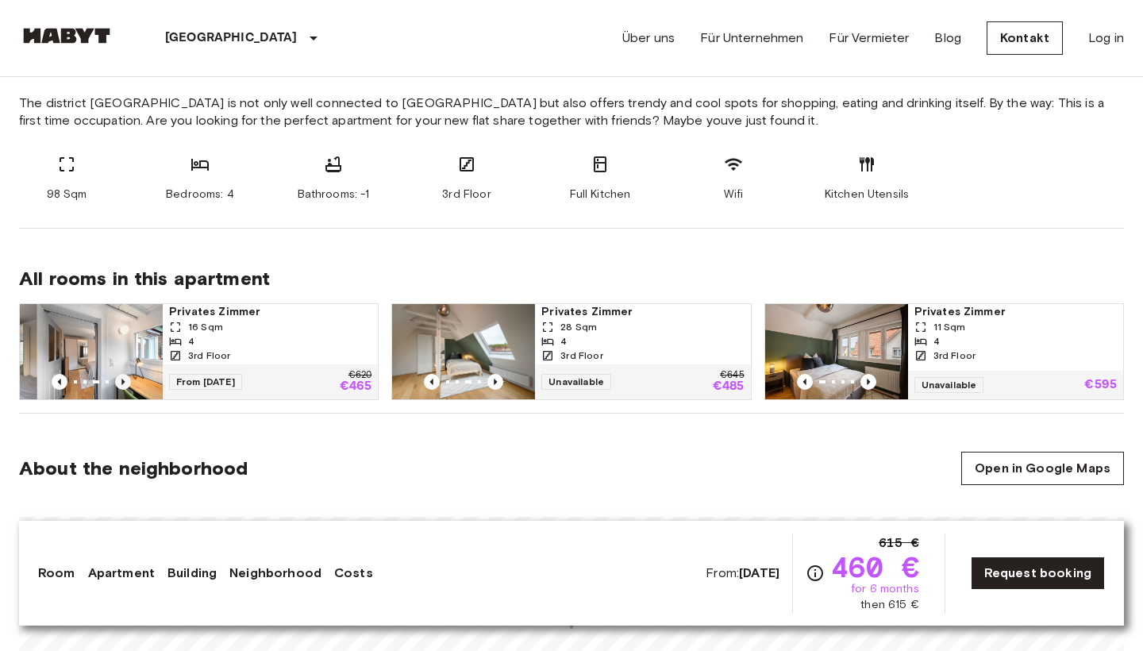
click at [119, 382] on icon "Previous image" at bounding box center [123, 382] width 16 height 16
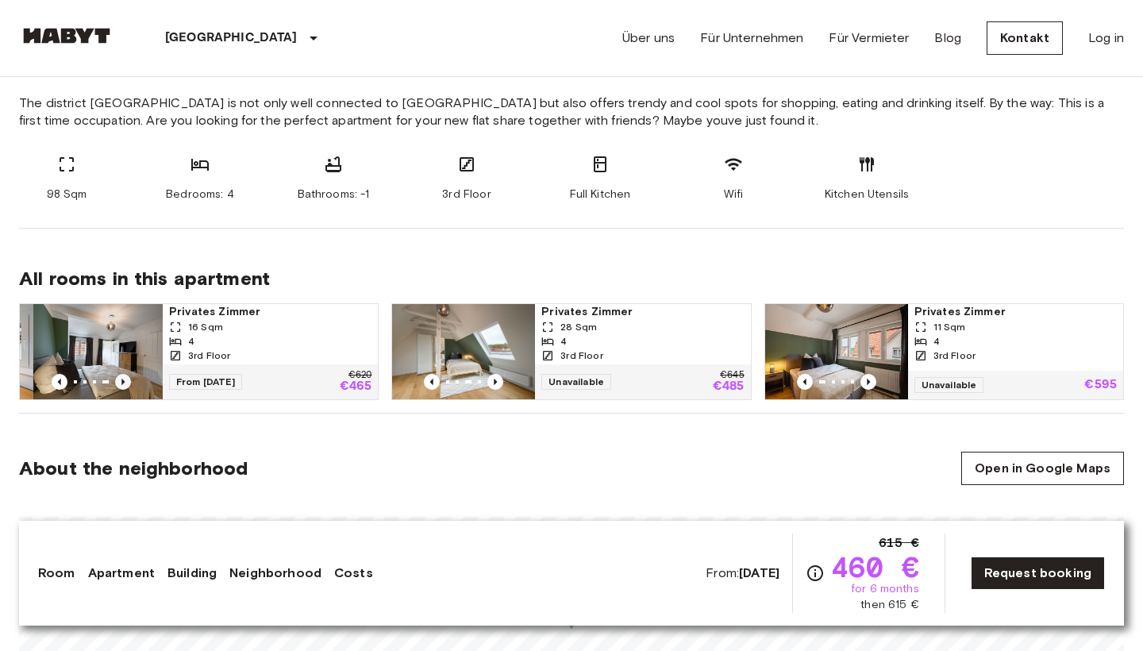
click at [119, 382] on icon "Previous image" at bounding box center [123, 382] width 16 height 16
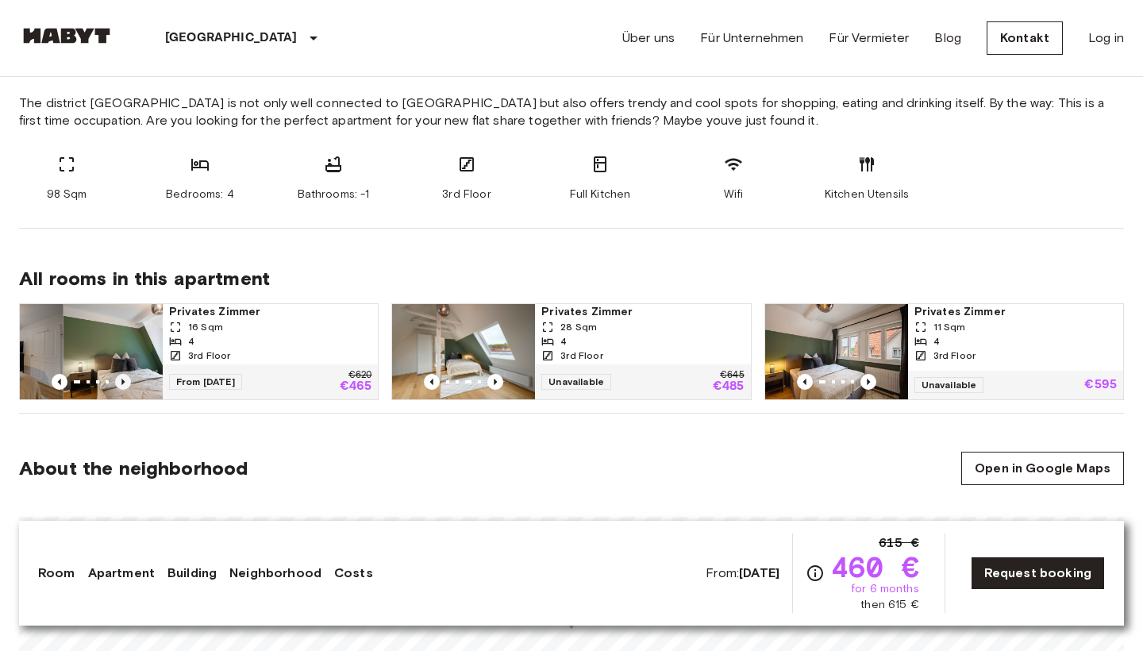
click at [119, 382] on icon "Previous image" at bounding box center [123, 382] width 16 height 16
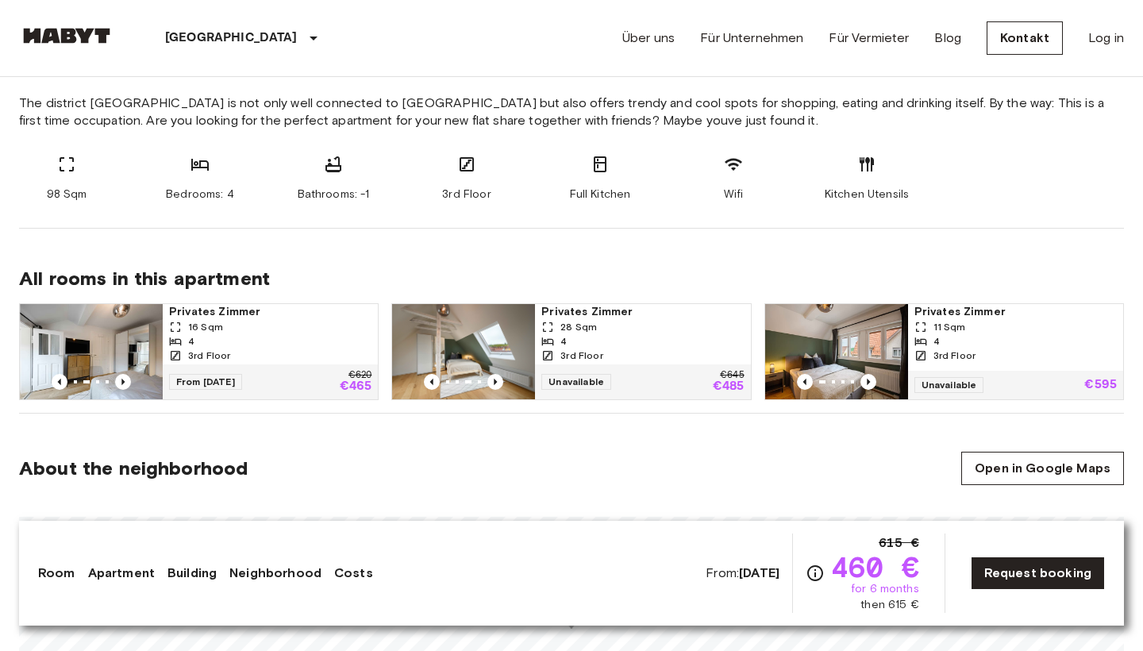
click at [138, 323] on img at bounding box center [91, 351] width 143 height 95
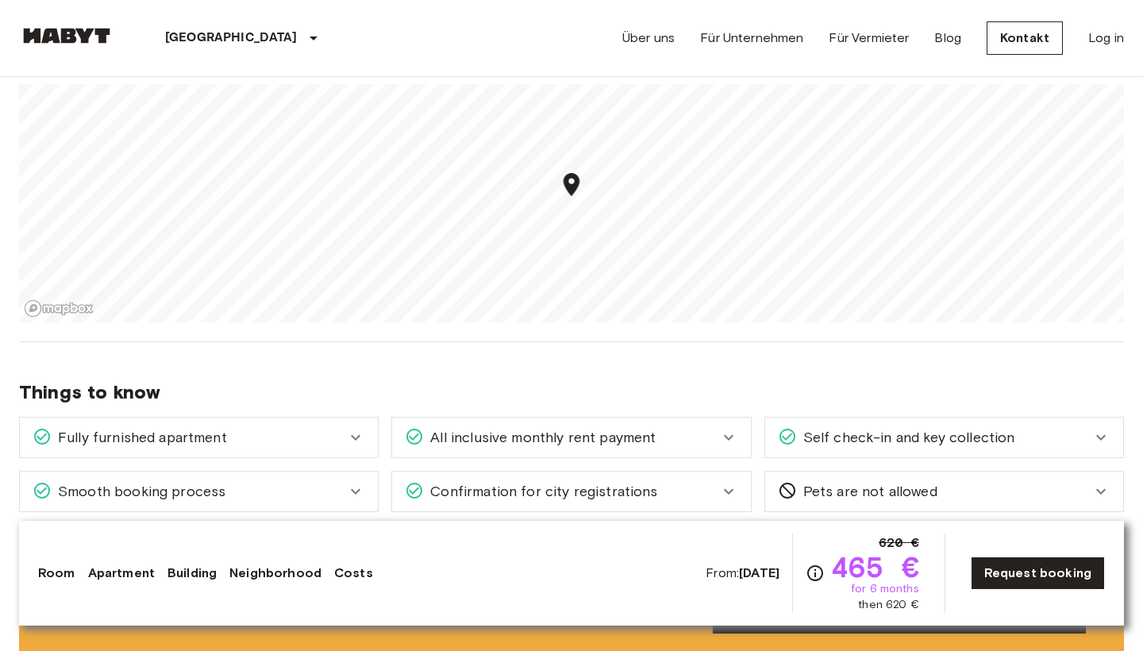
scroll to position [1071, 0]
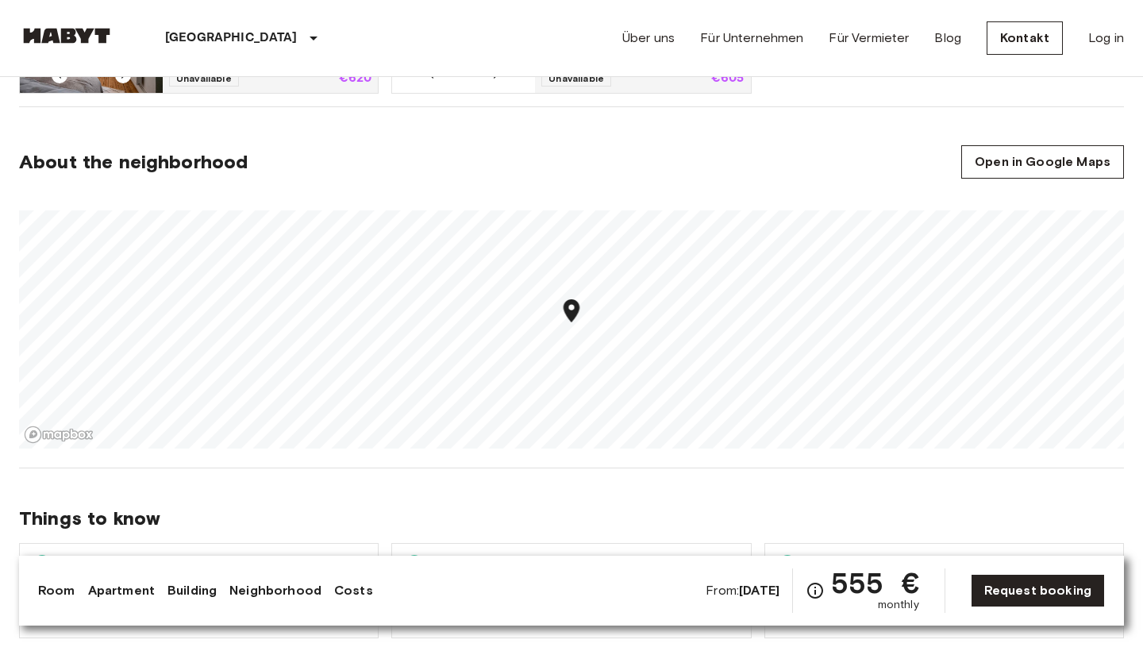
scroll to position [1038, 0]
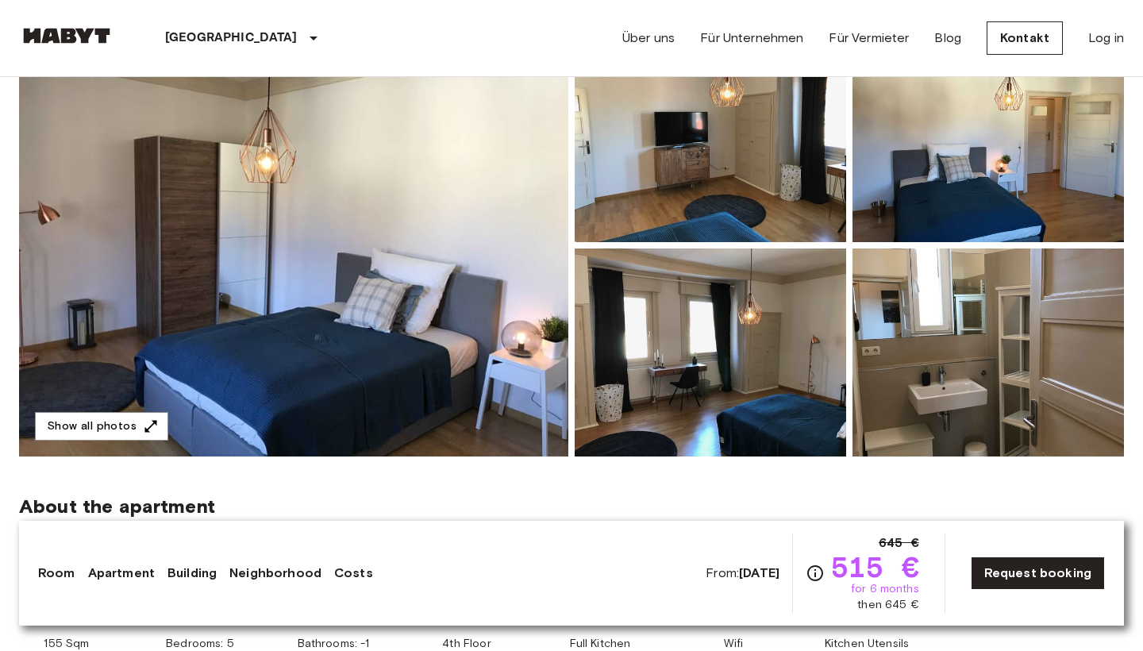
scroll to position [186, 0]
